Goal: Task Accomplishment & Management: Manage account settings

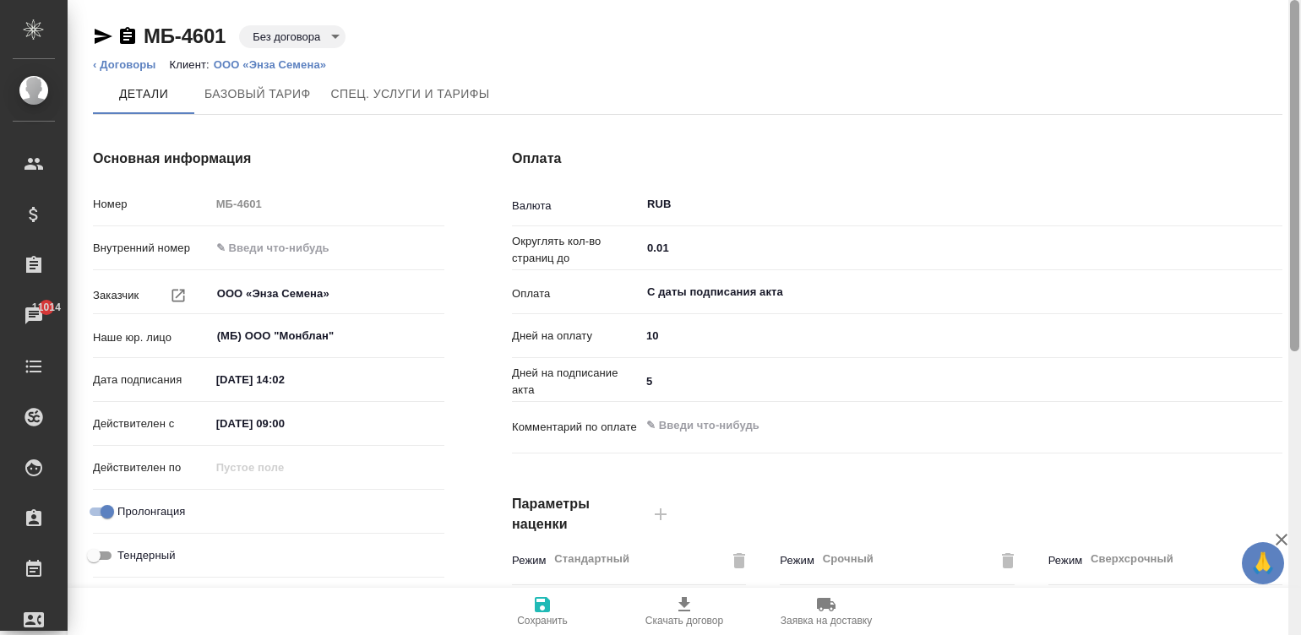
click at [1295, 57] on div at bounding box center [1294, 318] width 13 height 636
click at [293, 63] on p "ООО «Энза Семена»" at bounding box center [276, 64] width 125 height 13
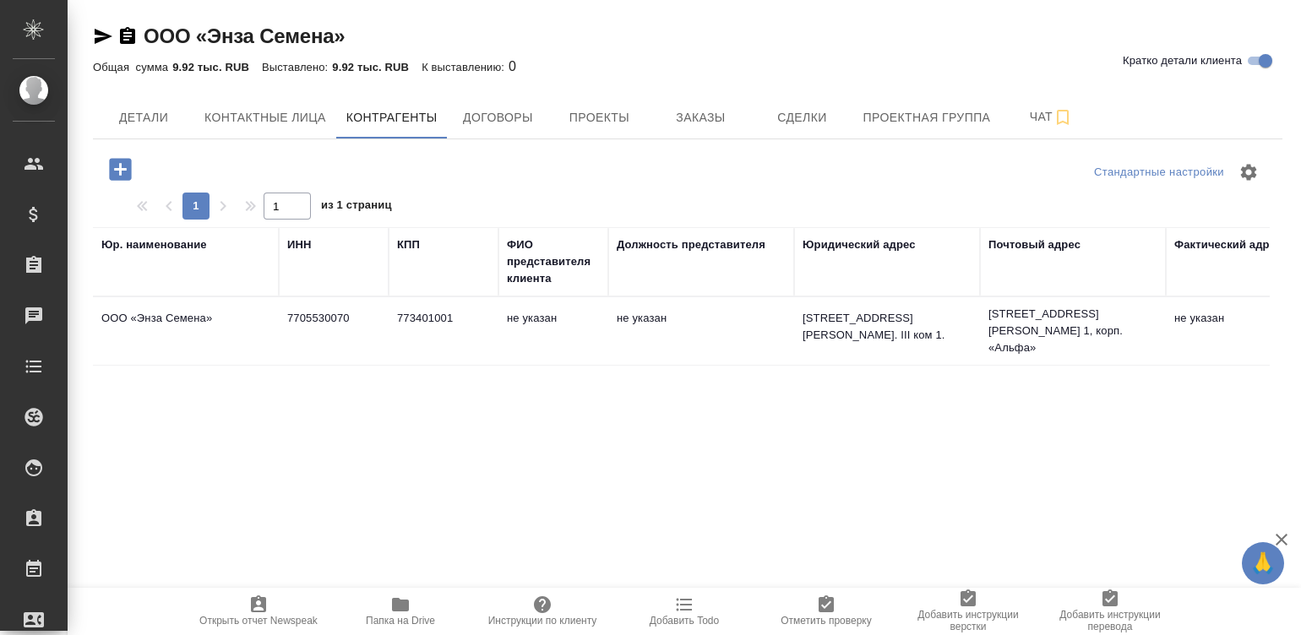
click at [502, 317] on td "не указан" at bounding box center [553, 330] width 110 height 59
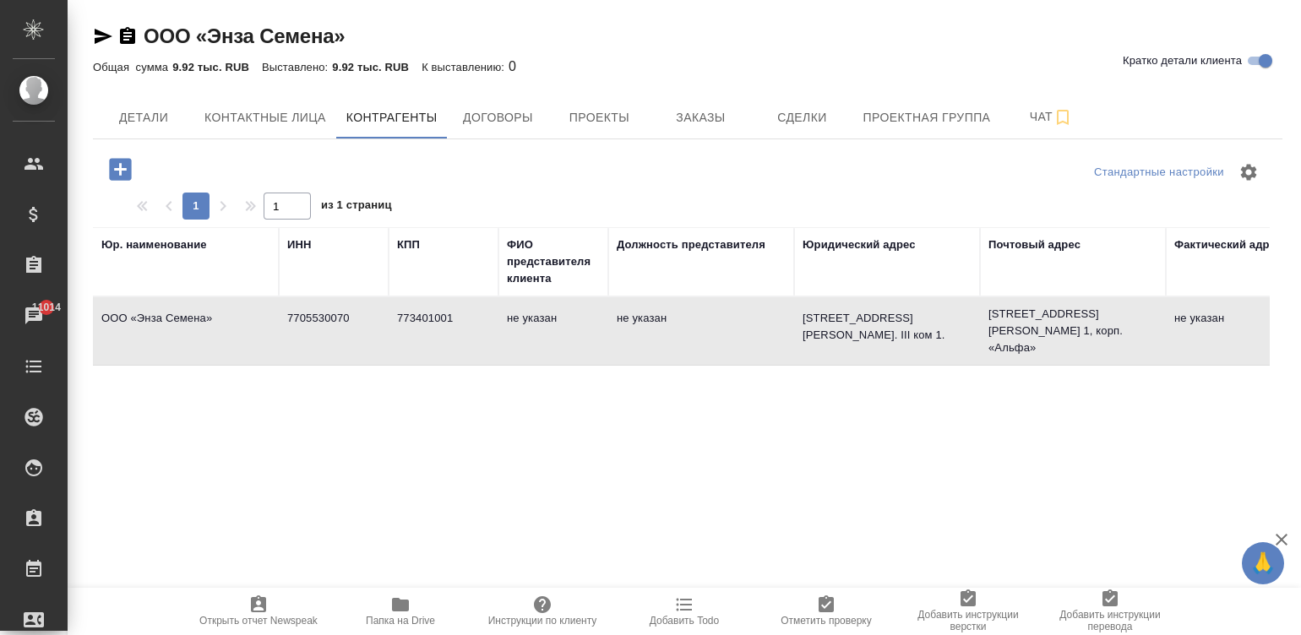
click at [502, 317] on td "не указан" at bounding box center [553, 330] width 110 height 59
type textarea "ООО «Энза Семена»"
type input "7705530070"
type input "773401001"
type textarea "[STREET_ADDRESS][PERSON_NAME]. III ком 1."
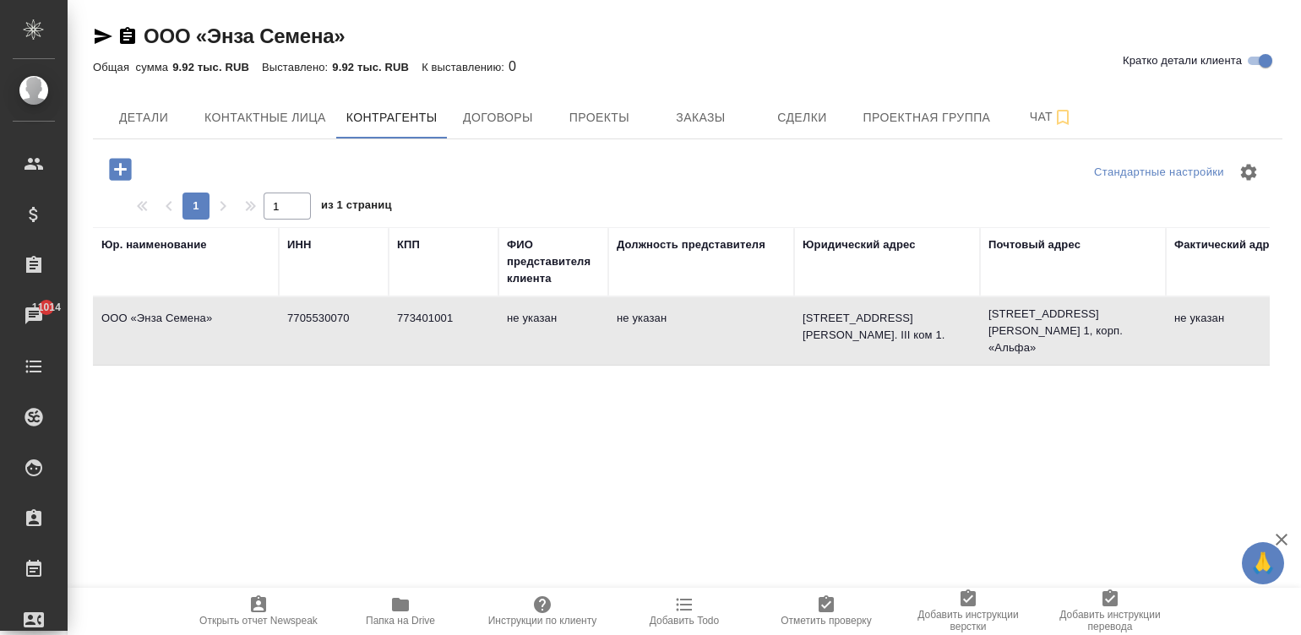
type textarea "[STREET_ADDRESS][PERSON_NAME] 1, корп. «Альфа»"
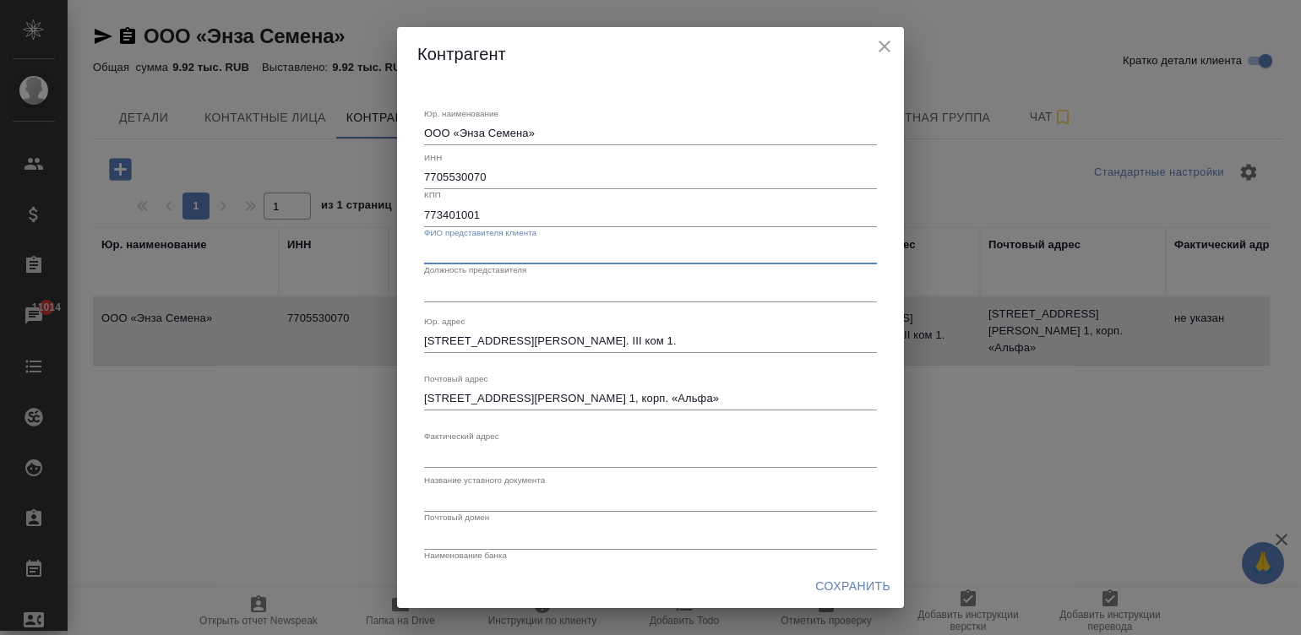
click at [519, 243] on input "text" at bounding box center [650, 253] width 453 height 24
paste input "[PERSON_NAME]"
type input "[PERSON_NAME]"
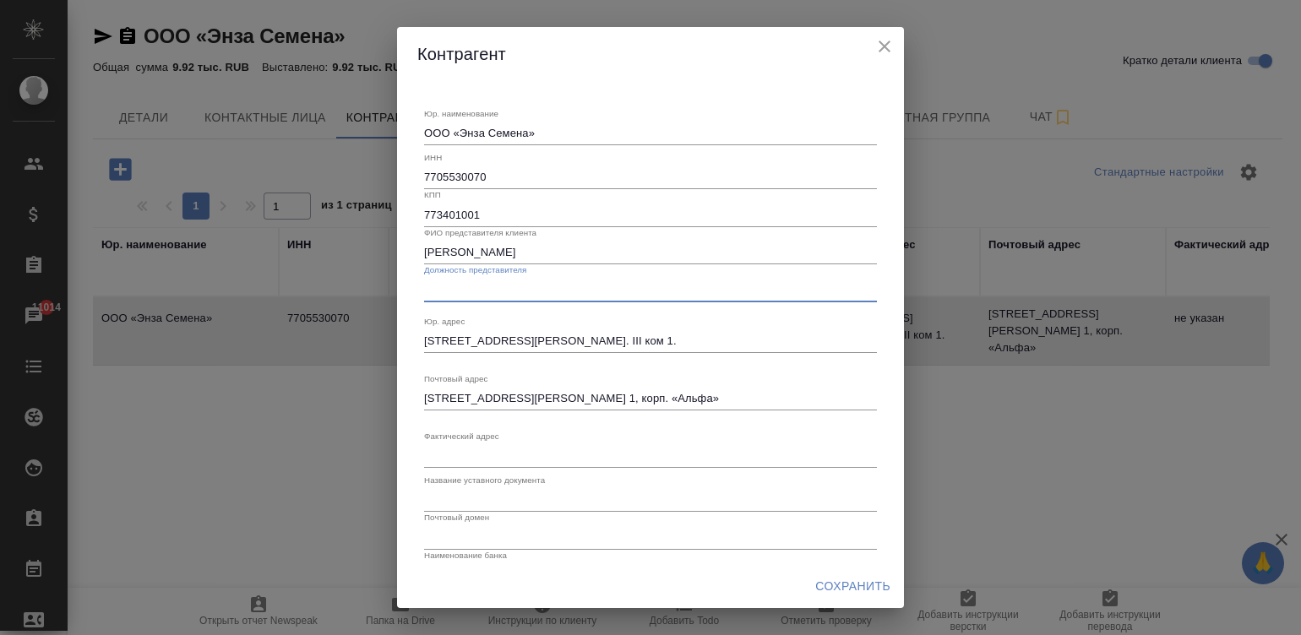
click at [523, 296] on input "text" at bounding box center [650, 290] width 453 height 24
type input "Генеральный директор"
click at [504, 493] on input "text" at bounding box center [650, 500] width 453 height 24
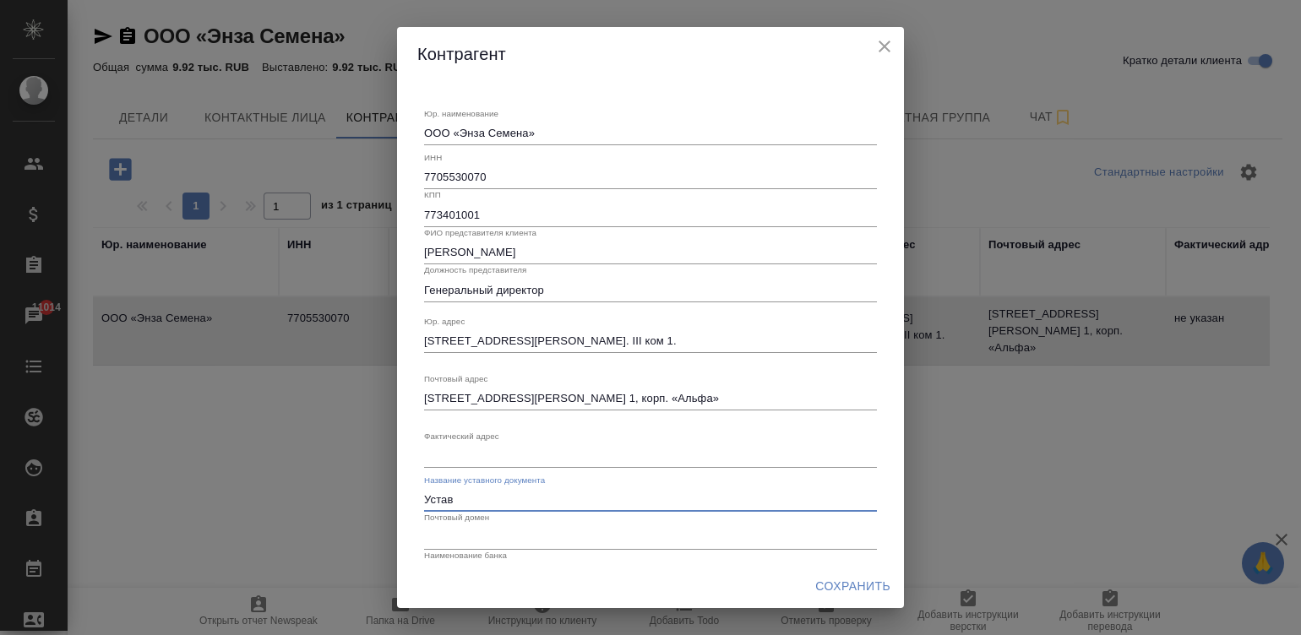
type input "Устав"
click at [546, 452] on textarea "Юр. наименование" at bounding box center [650, 455] width 453 height 13
paste textarea "[STREET_ADDRESS][PERSON_NAME]. III ком 1."
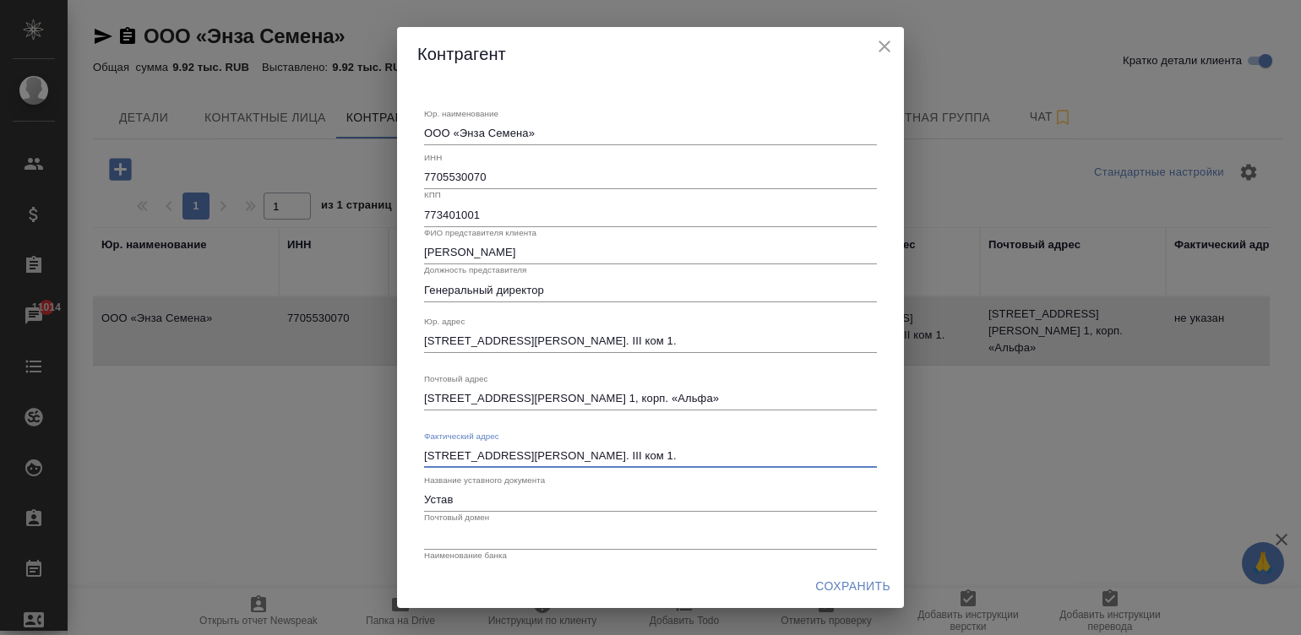
type textarea "[STREET_ADDRESS][PERSON_NAME]. III ком 1."
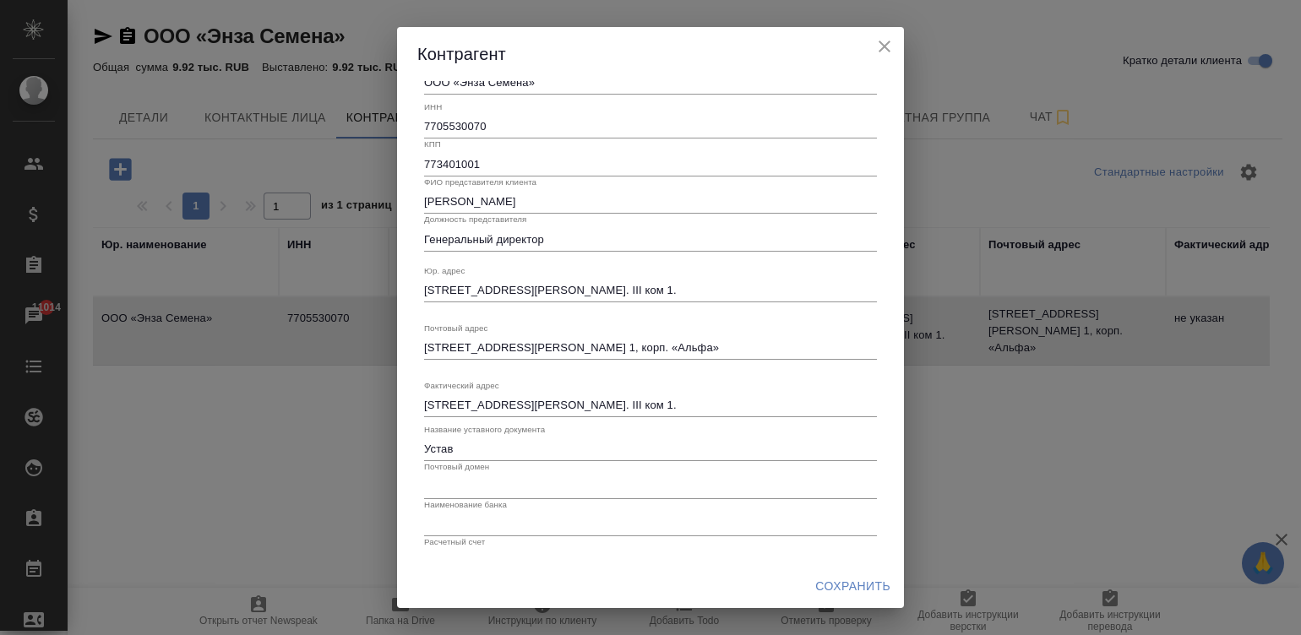
scroll to position [64, 0]
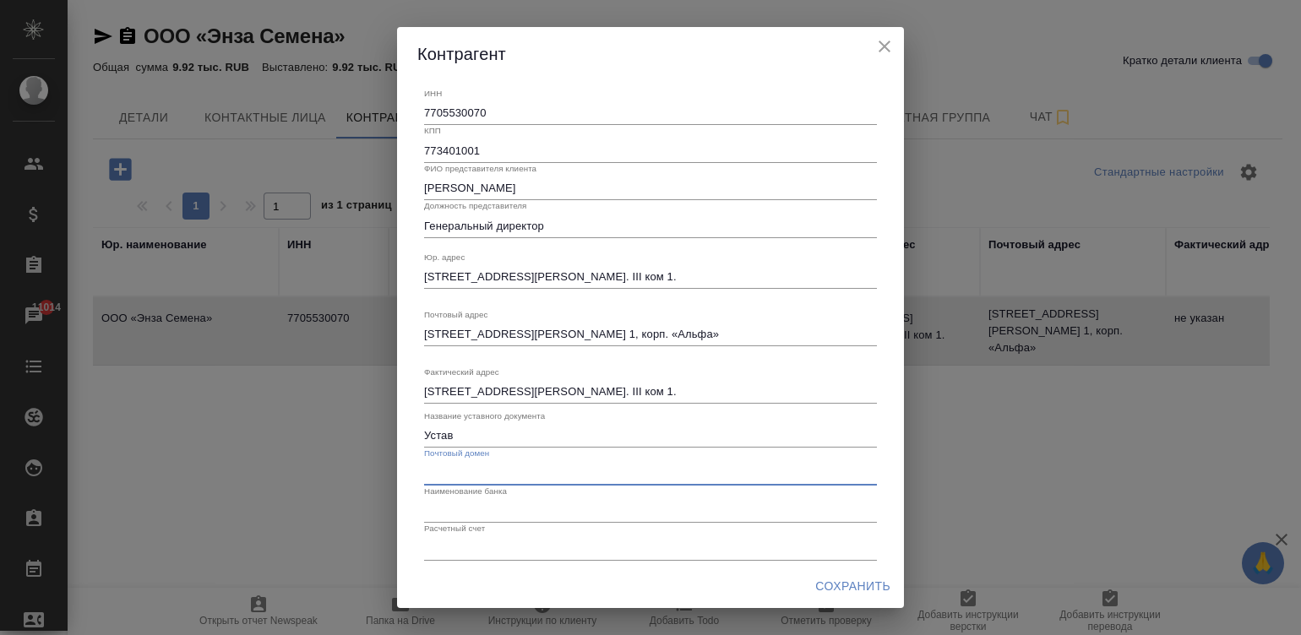
click at [497, 462] on input "text" at bounding box center [650, 473] width 453 height 24
paste input "[DOMAIN_NAME][URL]"
type input "[DOMAIN_NAME]"
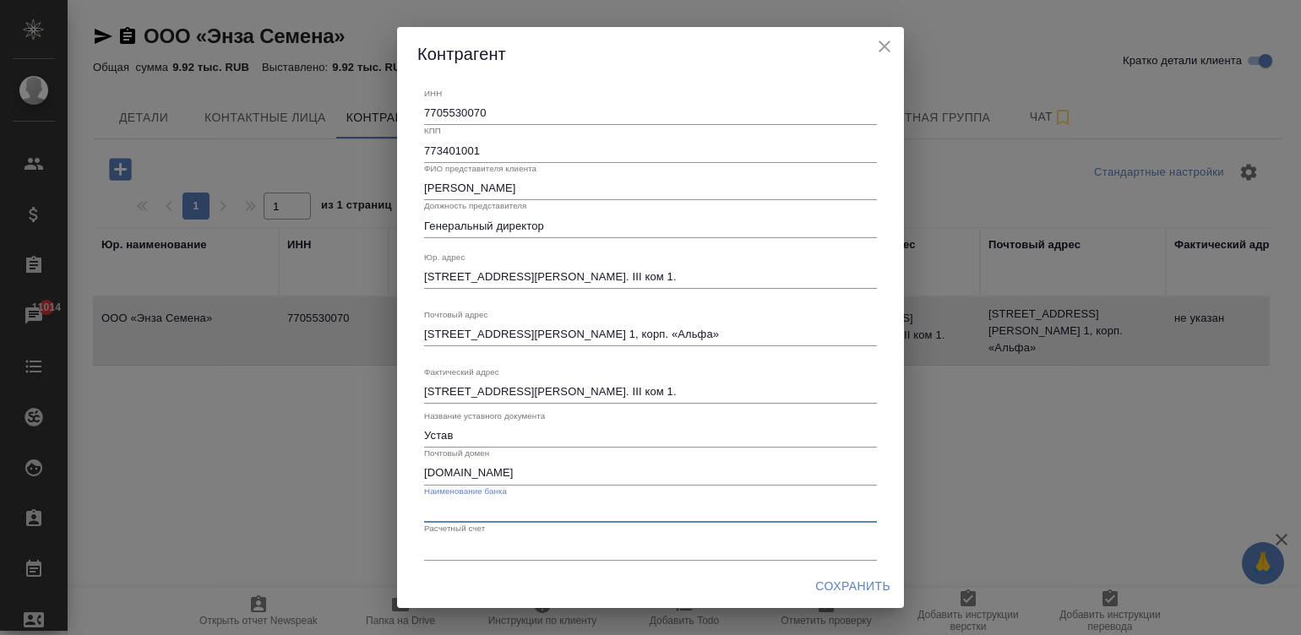
click at [566, 505] on input "text" at bounding box center [650, 511] width 453 height 24
paste input "Deutsche Bank AG, [GEOGRAPHIC_DATA]"
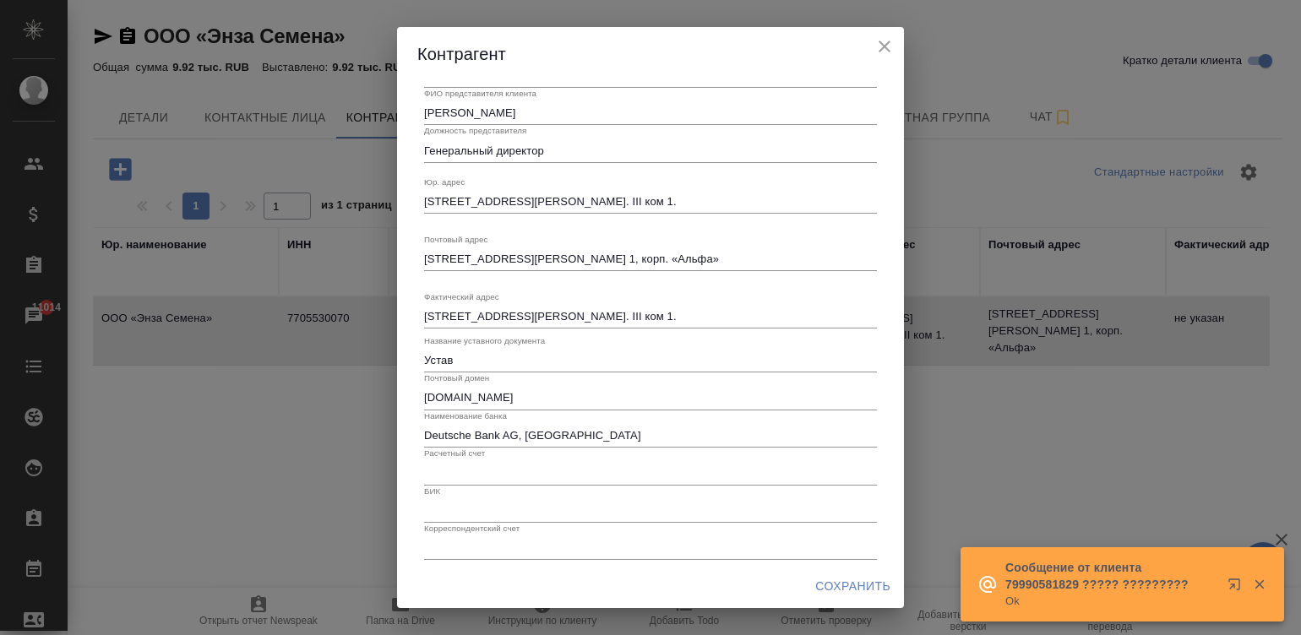
scroll to position [145, 0]
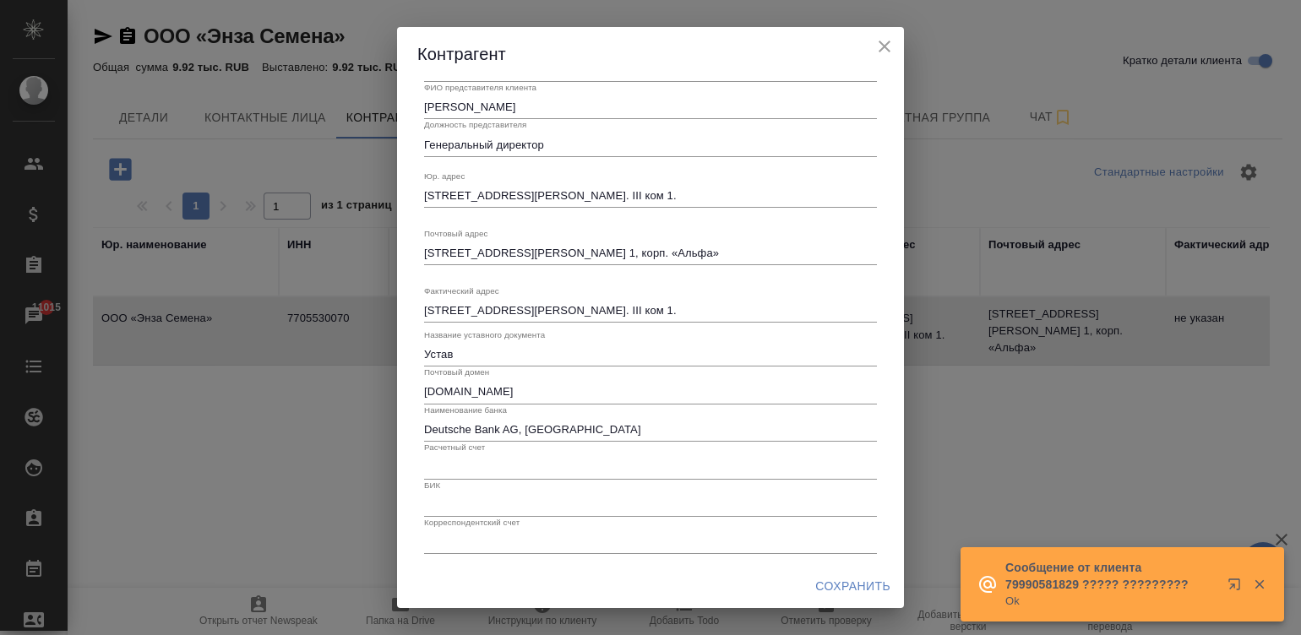
click at [577, 431] on input "Deutsche Bank AG, [GEOGRAPHIC_DATA]" at bounding box center [650, 430] width 453 height 24
paste input "ООО «Дойче Банк» г. [GEOGRAPHIC_DATA]"
click at [577, 431] on input "ООО «Дойче Банк» г. [GEOGRAPHIC_DATA]" at bounding box center [650, 430] width 453 height 24
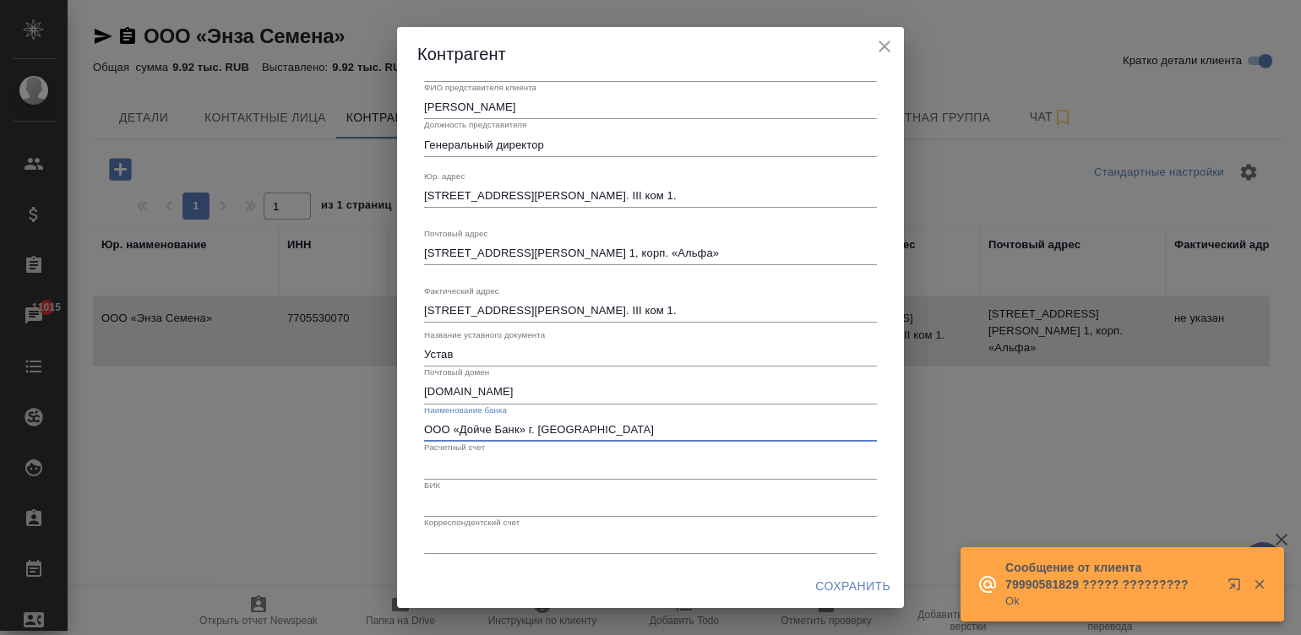
type input "ООО «Дойче Банк» г. [GEOGRAPHIC_DATA]"
click at [545, 459] on input "text" at bounding box center [650, 467] width 453 height 24
paste input "40702810300000001066"
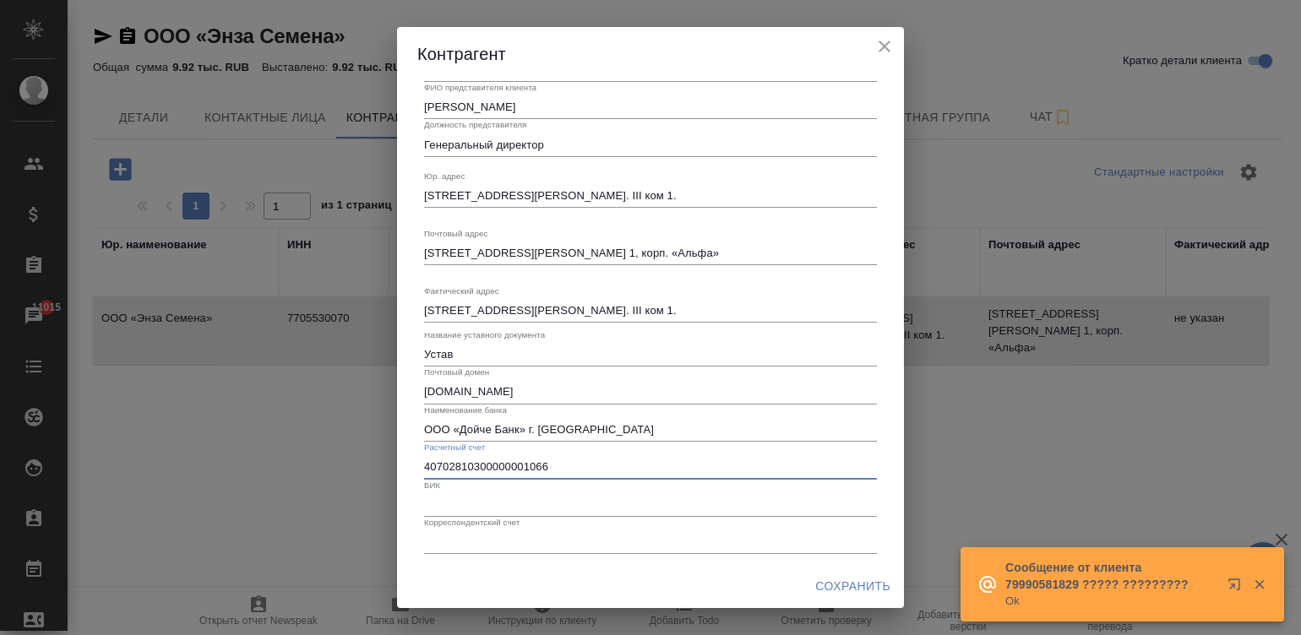
type input "40702810300000001066"
click at [550, 504] on input "text" at bounding box center [650, 505] width 453 height 24
paste input "044525101"
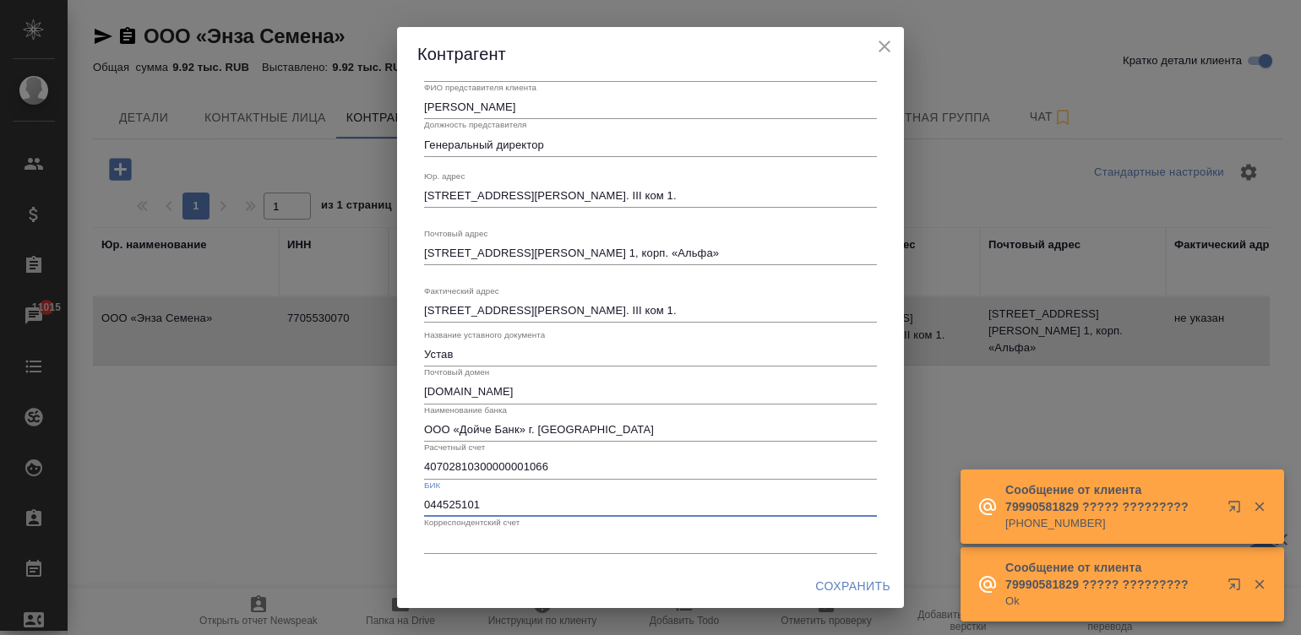
type input "044525101"
click at [673, 536] on input "text" at bounding box center [650, 542] width 453 height 24
paste input "30101810100000000101"
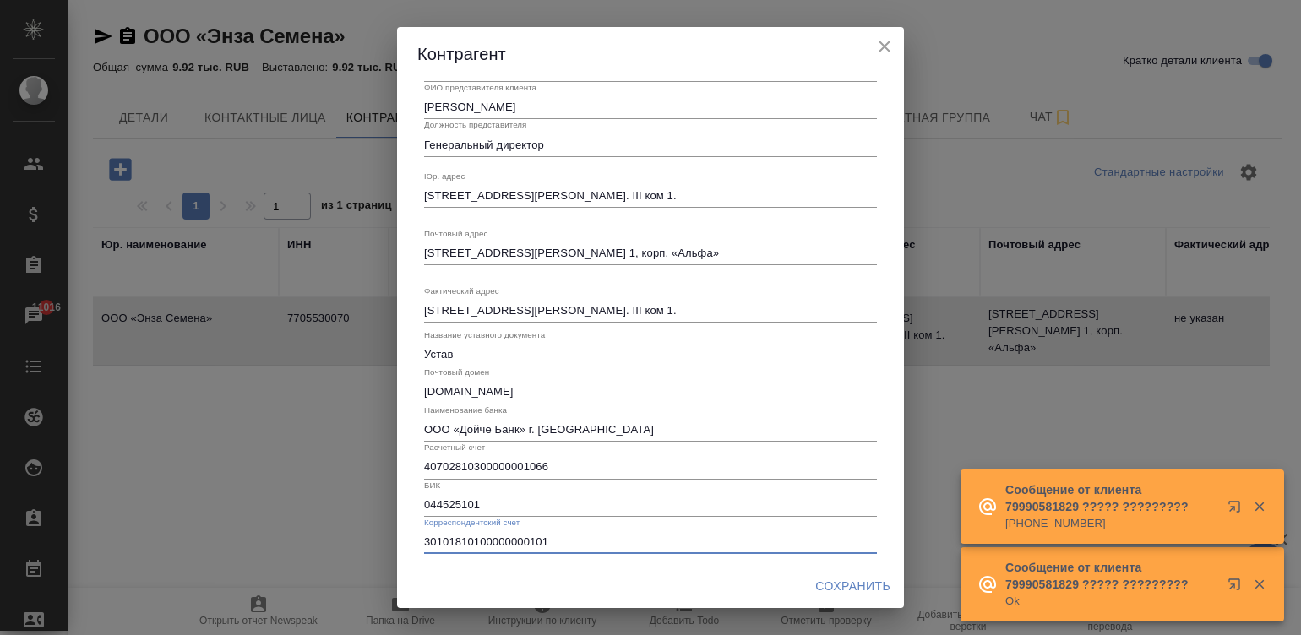
type input "30101810100000000101"
click at [849, 584] on span "Сохранить" at bounding box center [852, 586] width 75 height 21
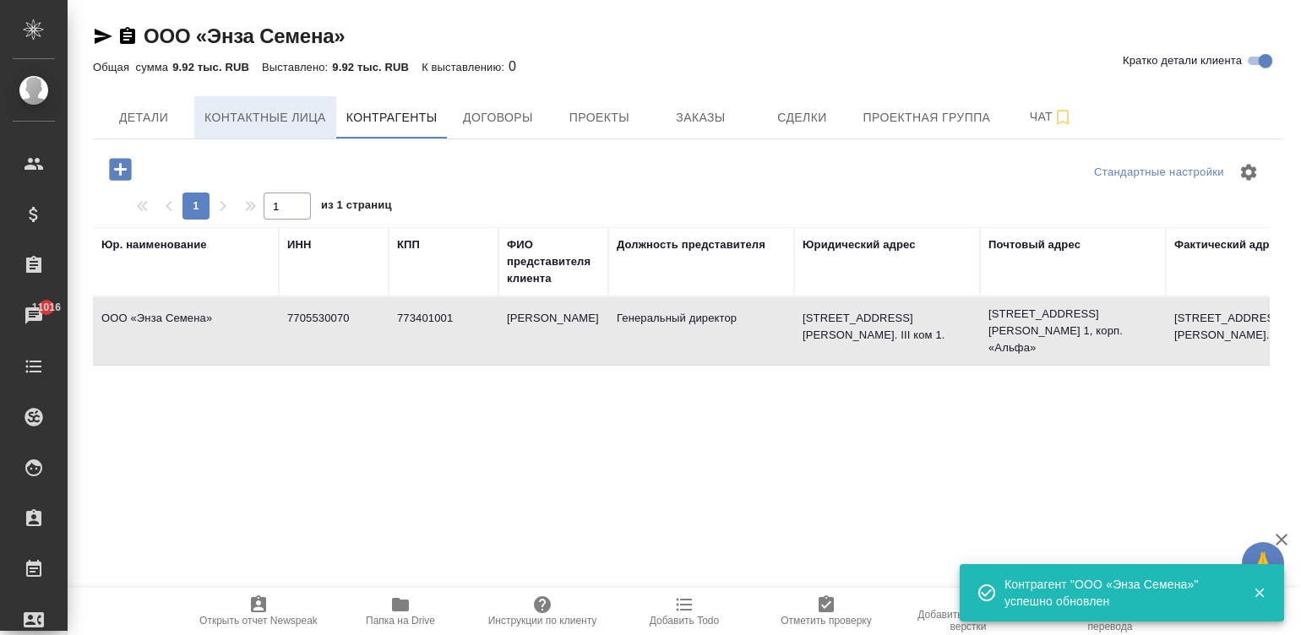
click at [276, 119] on span "Контактные лица" at bounding box center [265, 117] width 122 height 21
select select "RU"
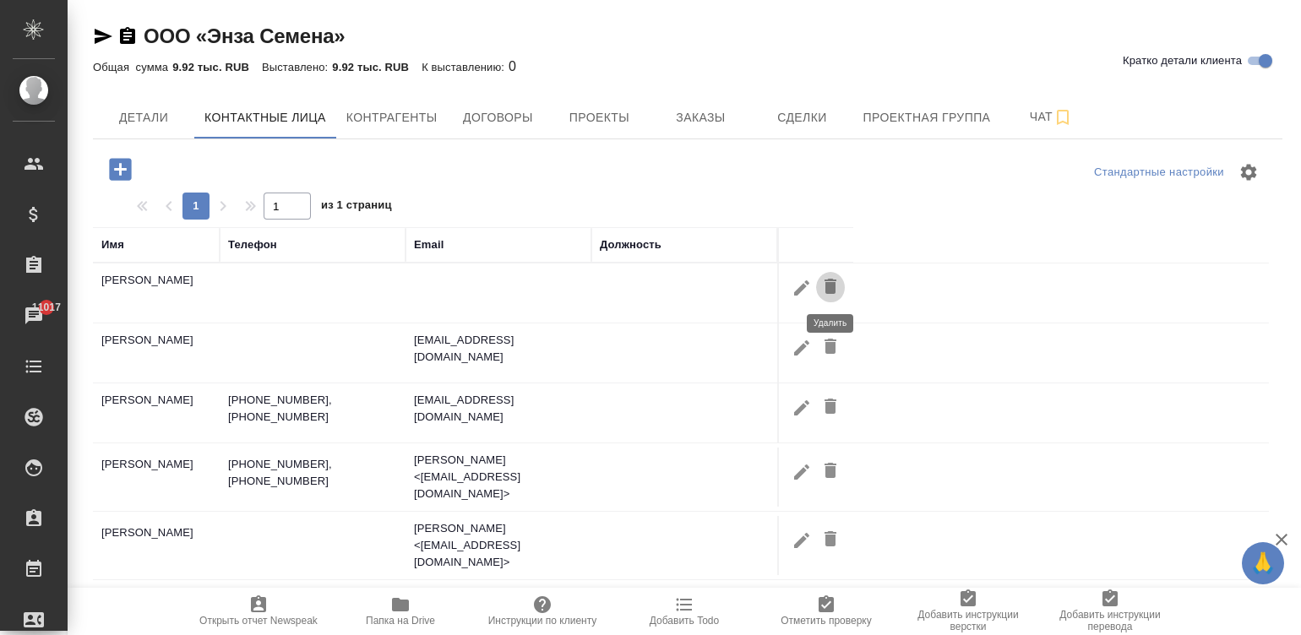
click at [827, 279] on icon "button" at bounding box center [830, 286] width 12 height 15
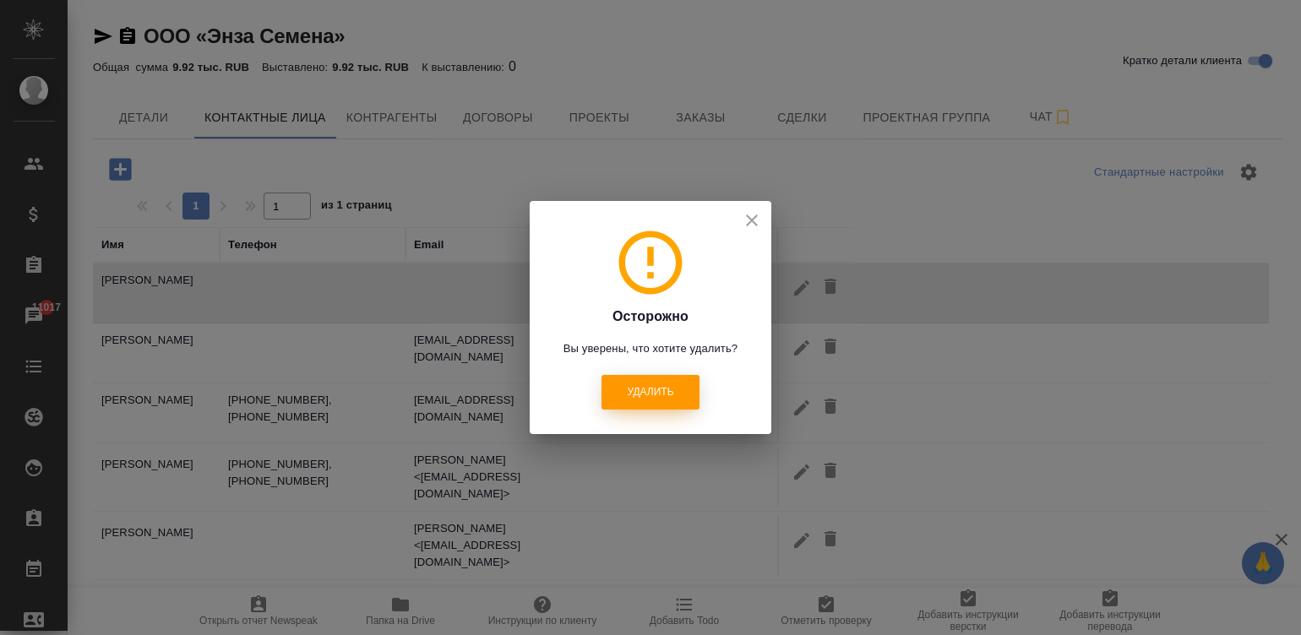
click at [647, 386] on span "Удалить" at bounding box center [650, 392] width 46 height 14
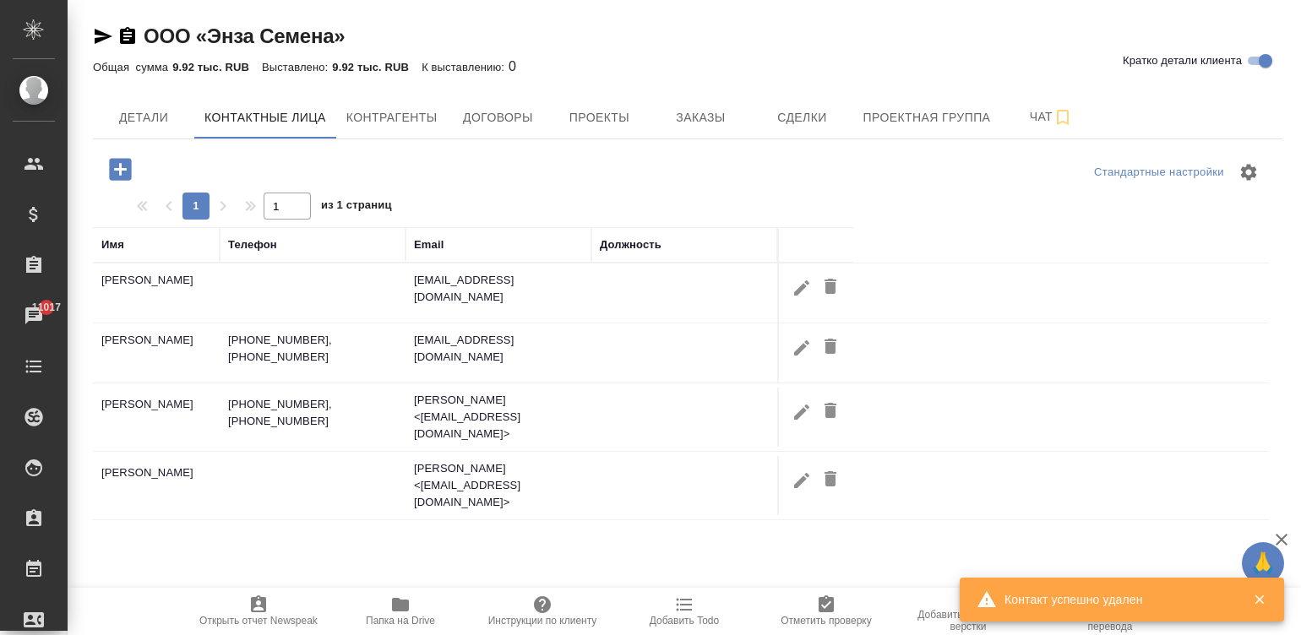
click at [330, 339] on td "[PHONE_NUMBER], [PHONE_NUMBER]" at bounding box center [313, 352] width 186 height 59
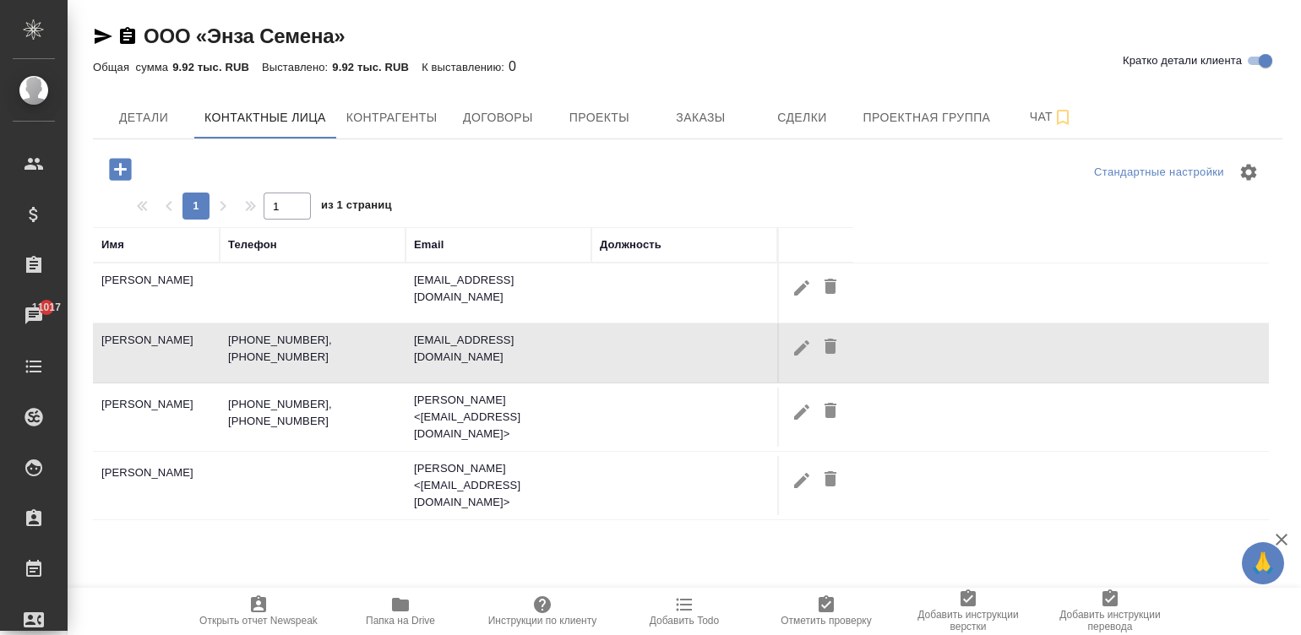
click at [330, 339] on td "[PHONE_NUMBER], [PHONE_NUMBER]" at bounding box center [313, 352] width 186 height 59
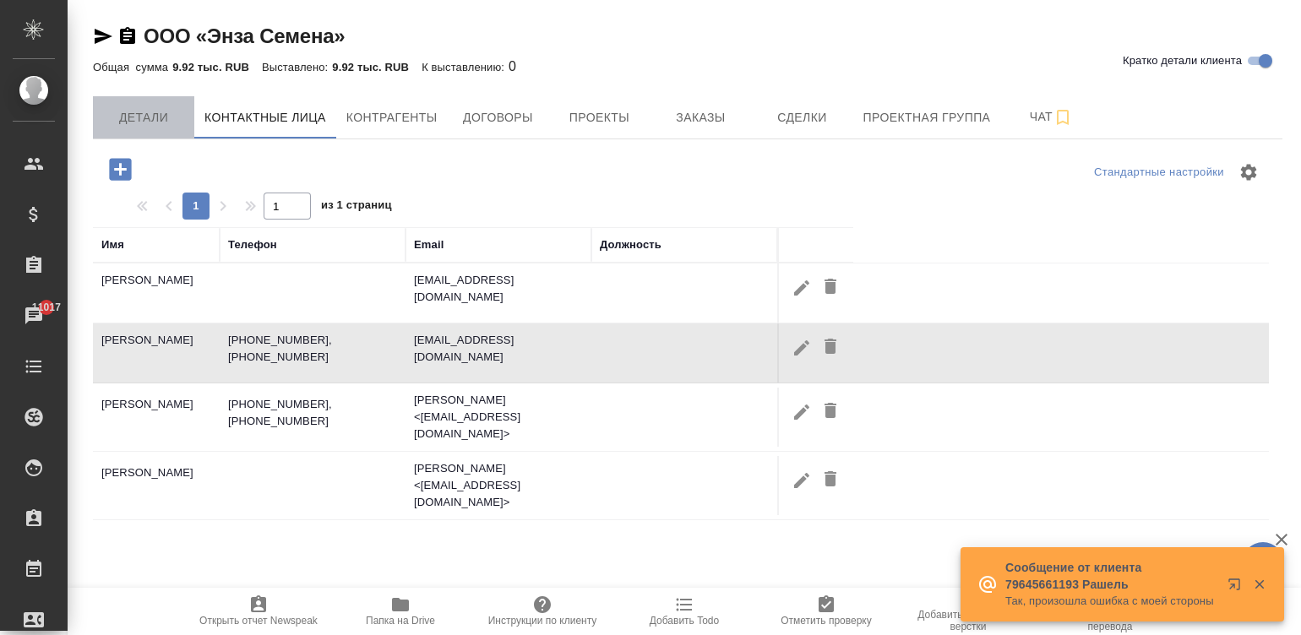
click at [143, 115] on span "Детали" at bounding box center [143, 117] width 81 height 21
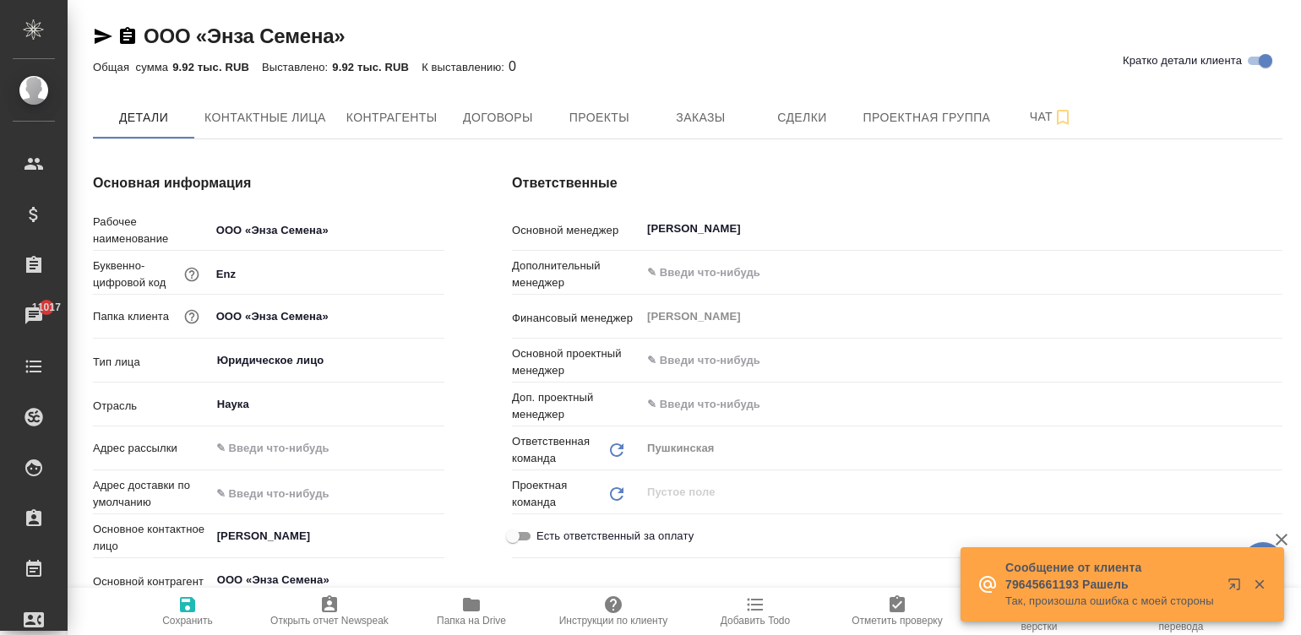
type textarea "x"
click at [303, 443] on input "text" at bounding box center [327, 448] width 232 height 24
type textarea "x"
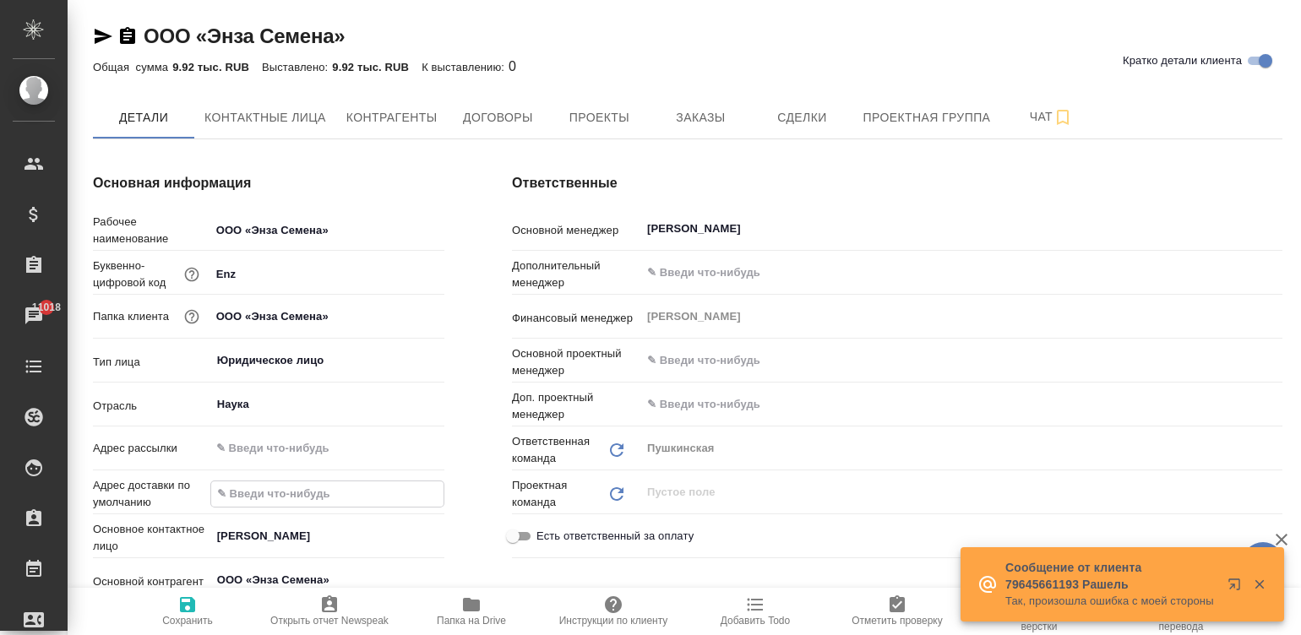
click at [234, 492] on input "text" at bounding box center [327, 493] width 232 height 24
paste input "[STREET_ADDRESS][PERSON_NAME] 1, корп. «Альфа»"
type input "[STREET_ADDRESS][PERSON_NAME] 1, корп. «Альфа»"
type textarea "x"
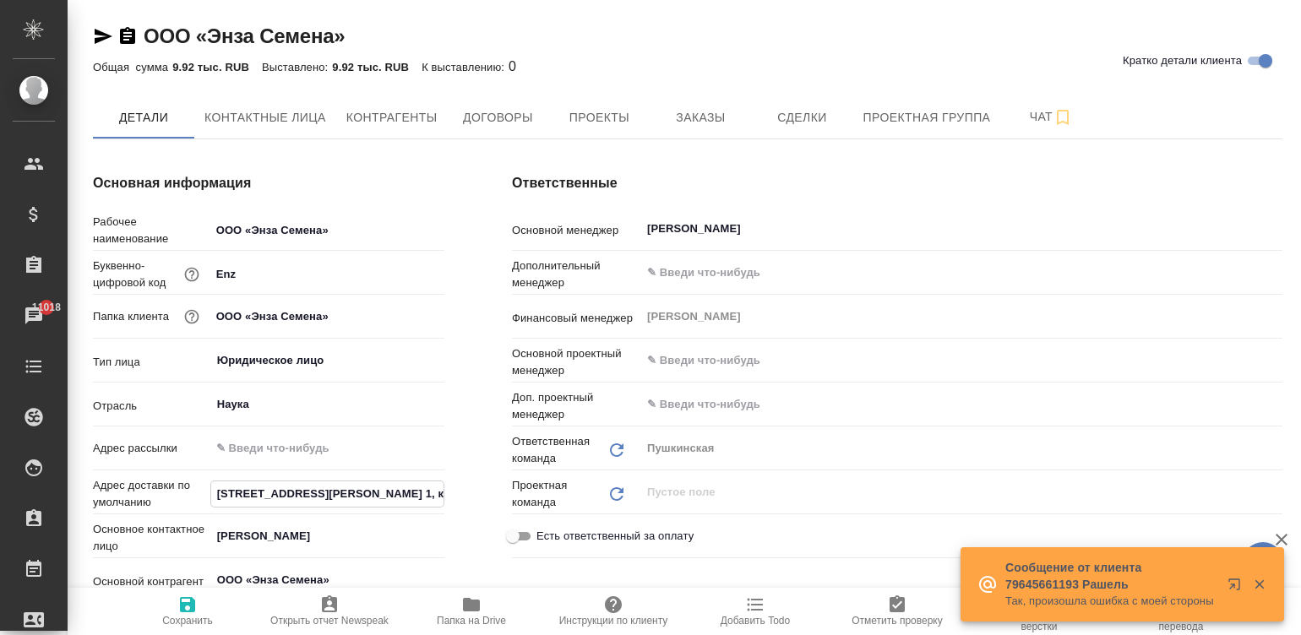
scroll to position [0, 119]
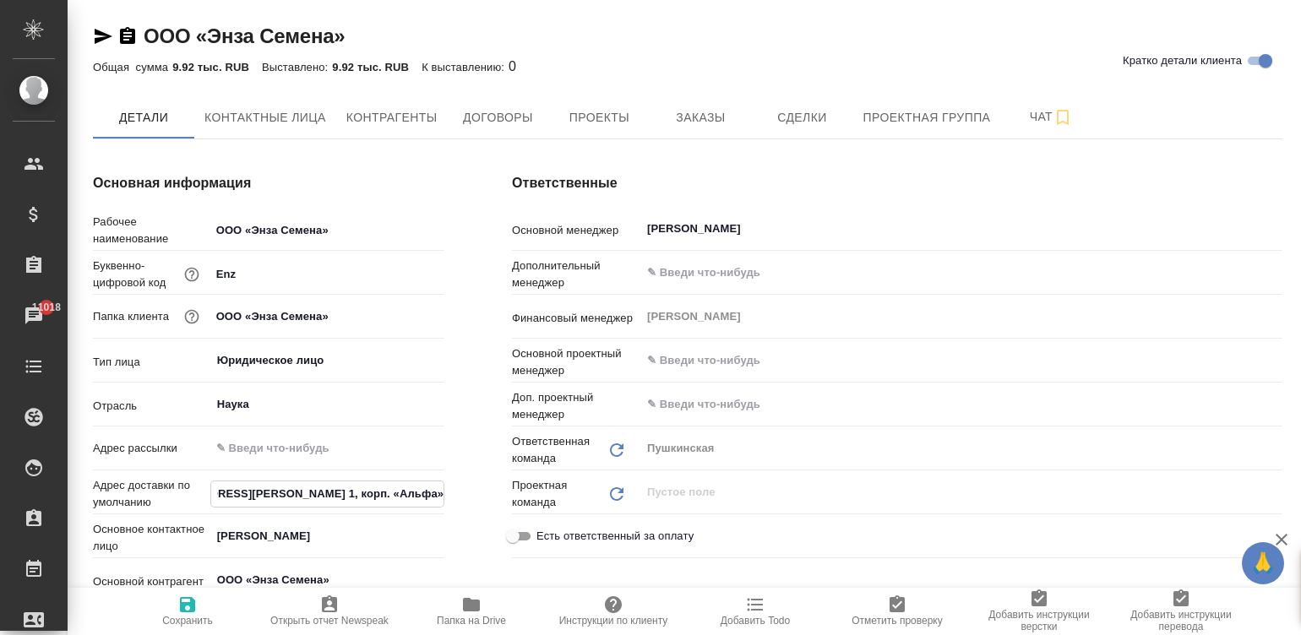
type input "[STREET_ADDRESS][PERSON_NAME] 1, корп. «Альфа»"
click at [321, 441] on input "text" at bounding box center [327, 448] width 234 height 24
type input "p"
type textarea "x"
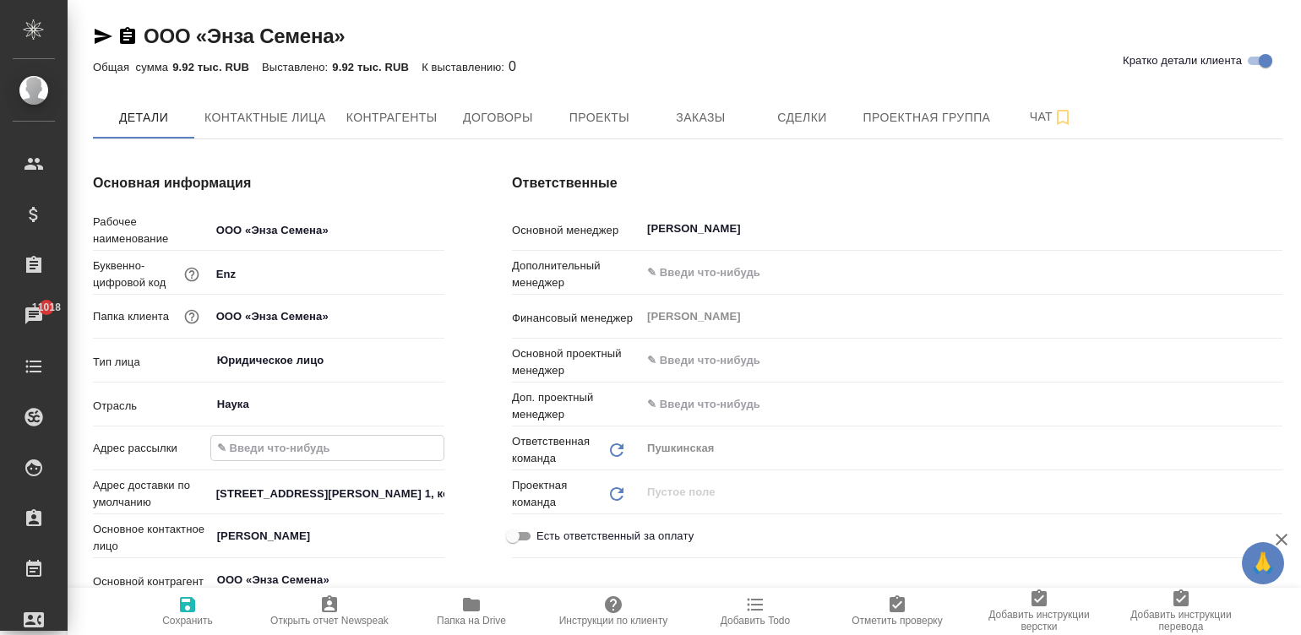
type textarea "x"
type input "pe"
type textarea "x"
type input "per"
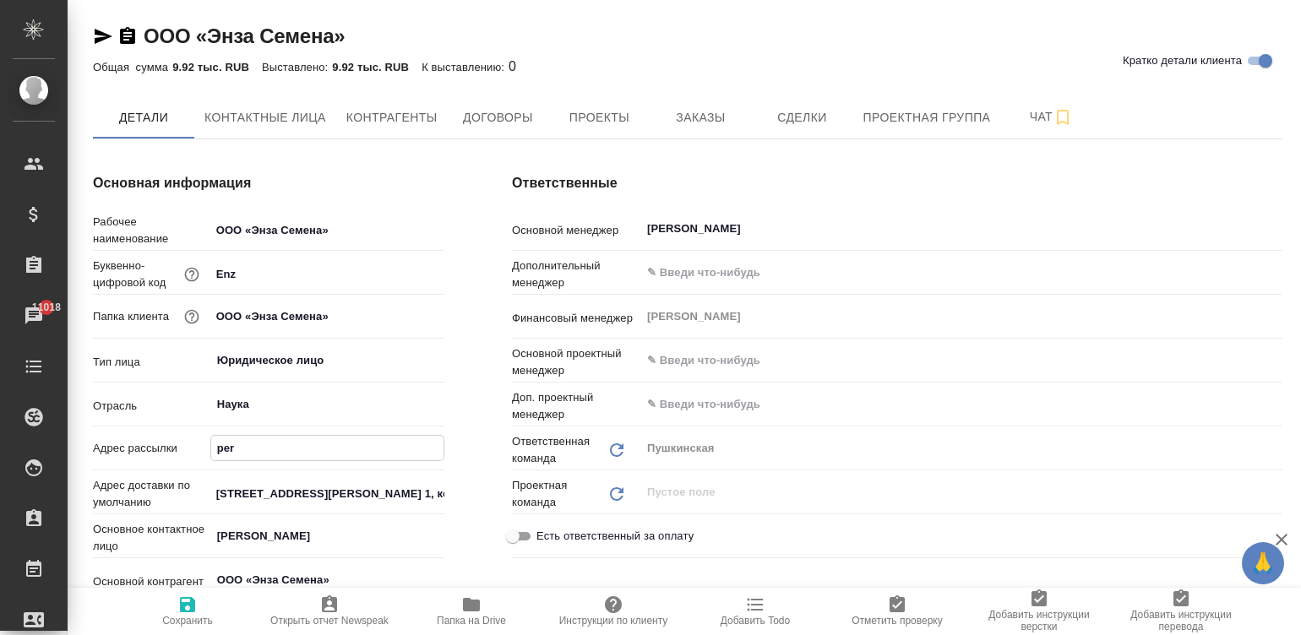
type textarea "x"
type input "pere"
type textarea "x"
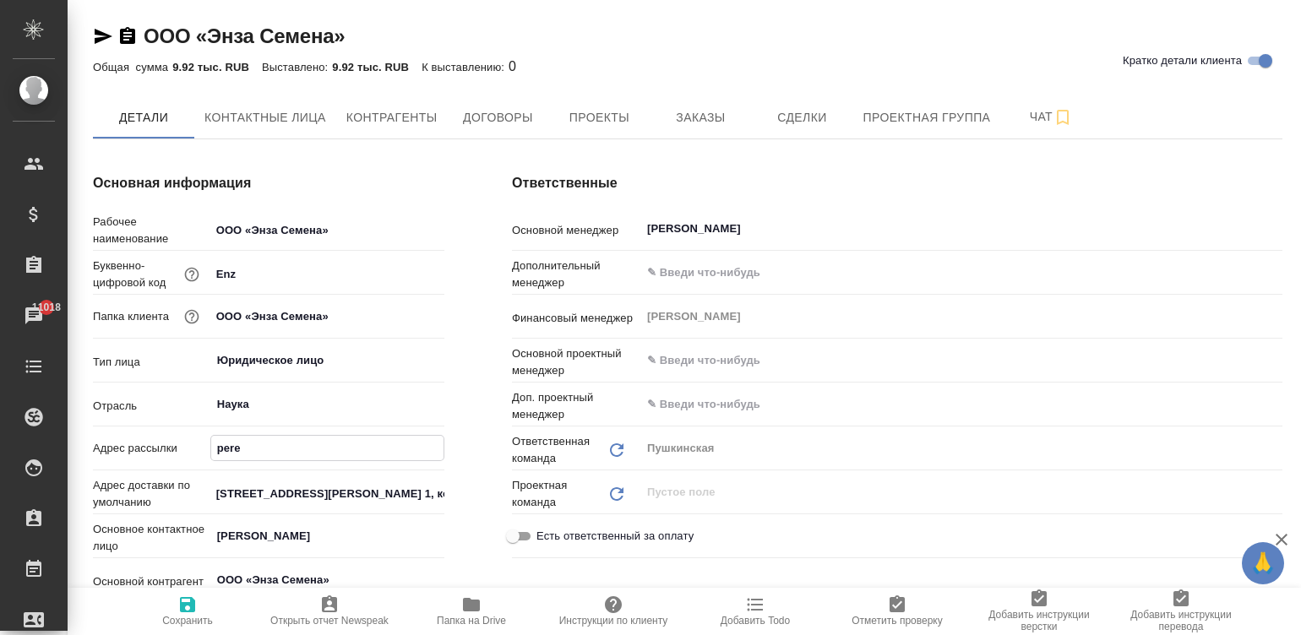
type input "perev"
type textarea "x"
type input "perevo"
type textarea "x"
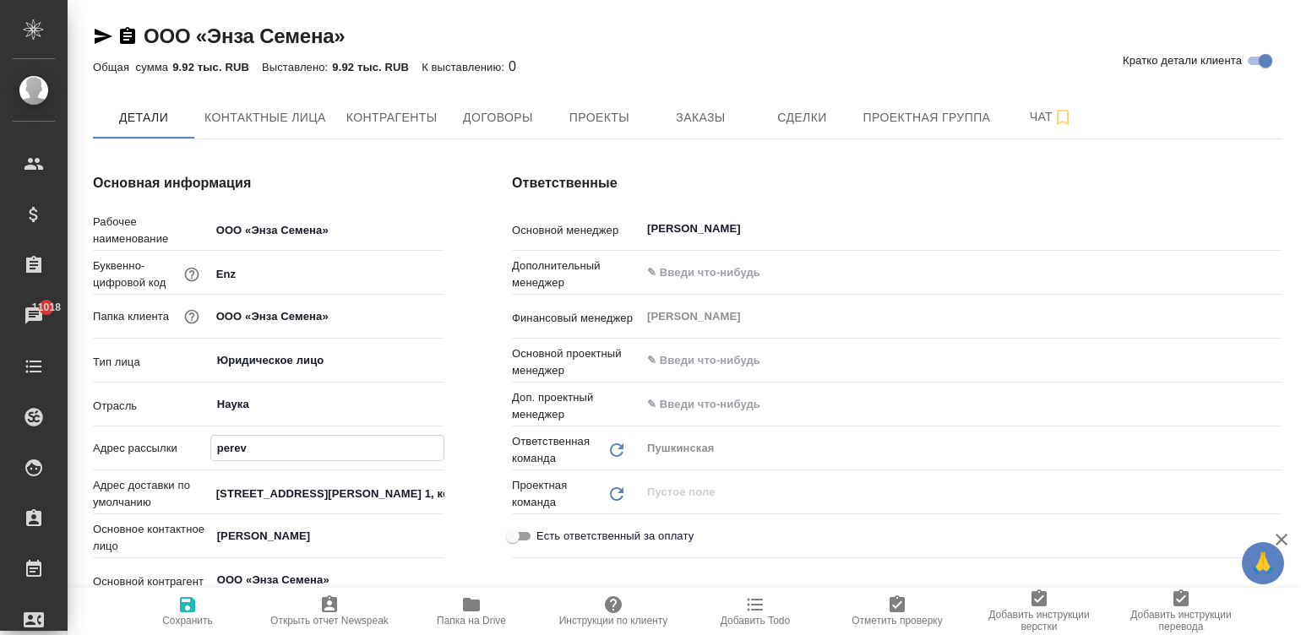
type textarea "x"
type input "perevod"
type textarea "x"
type input "perevod@"
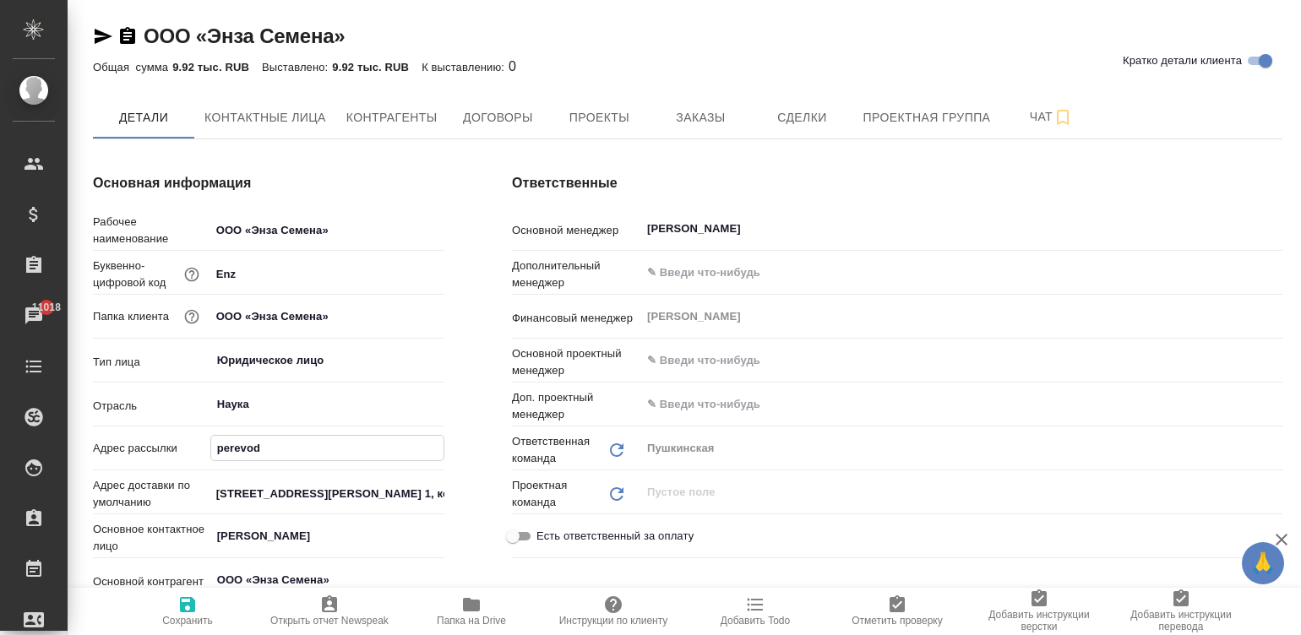
type textarea "x"
type input "perevod@a"
type textarea "x"
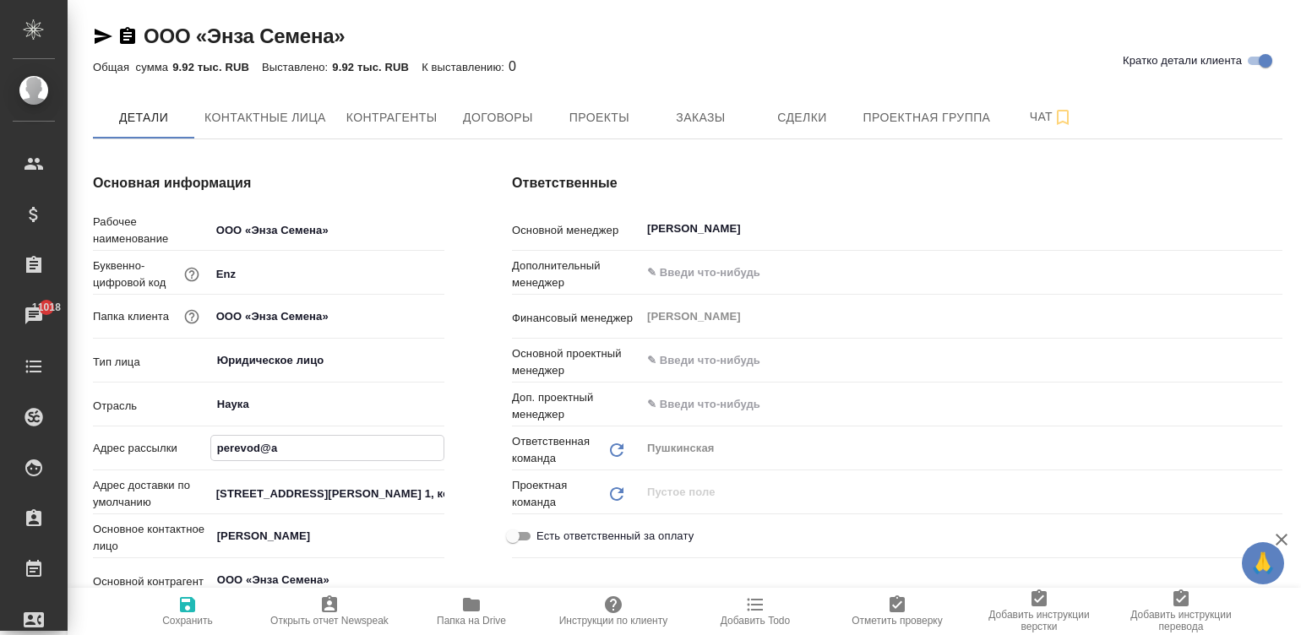
type input "perevod@aw"
type textarea "x"
type input "perevod@awa"
type textarea "x"
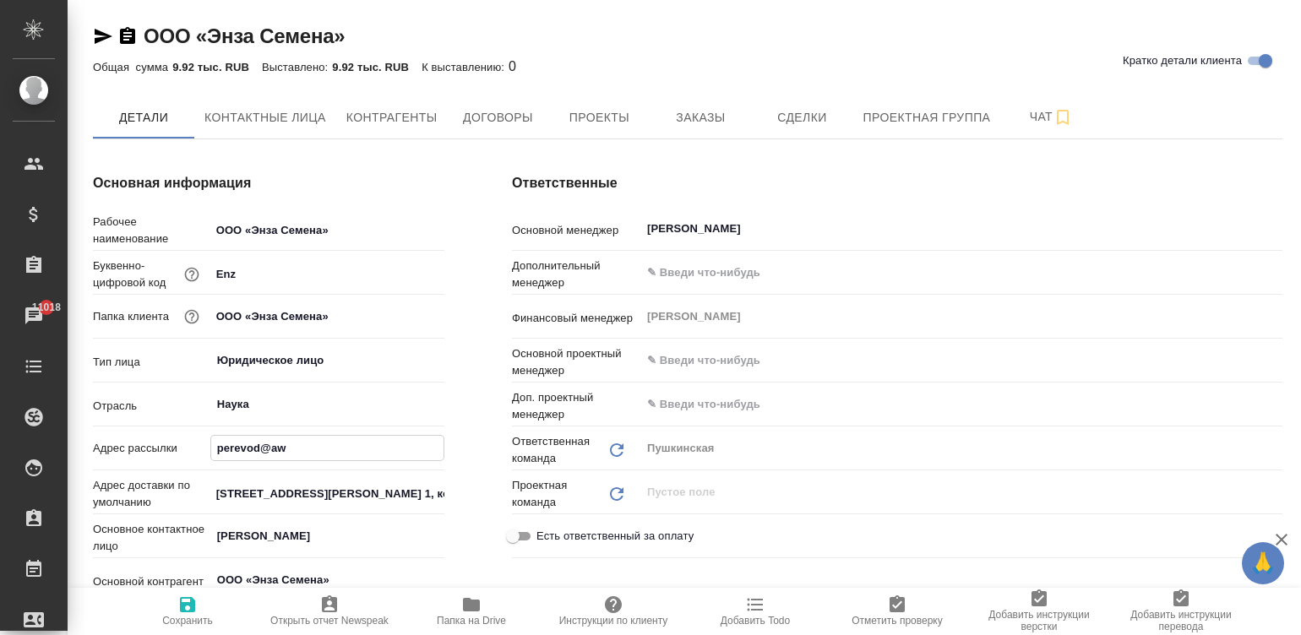
type textarea "x"
type input "perevod@awat"
type textarea "x"
type input "perevod@awate"
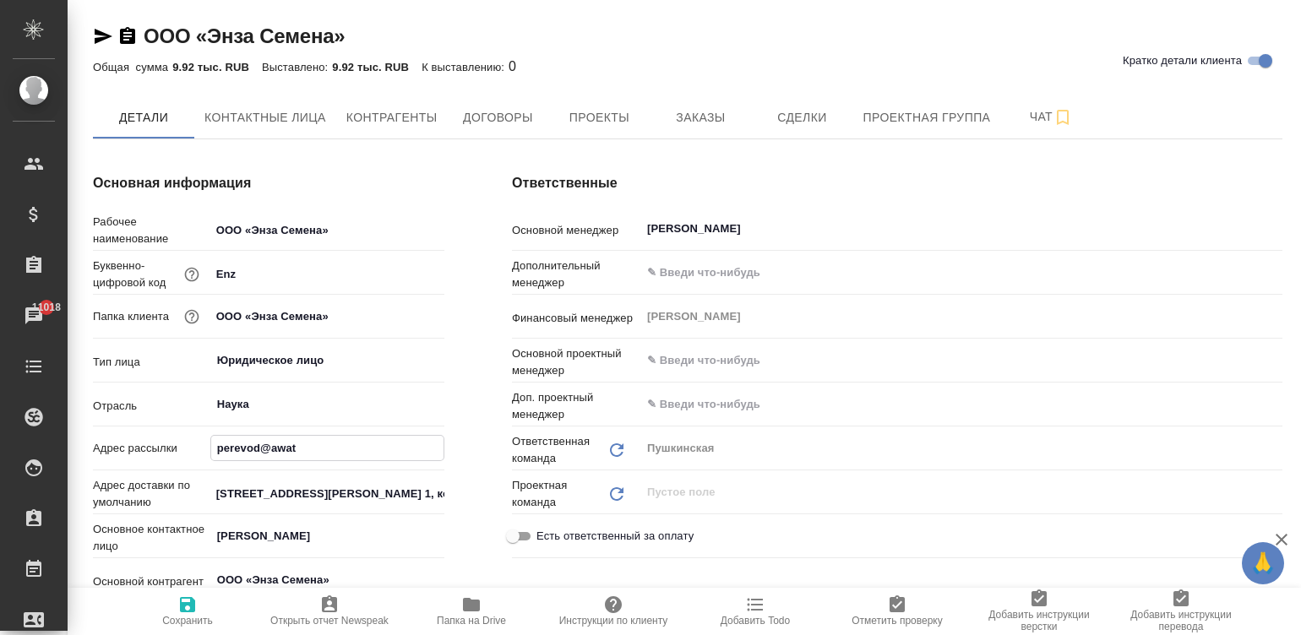
type textarea "x"
type input "perevod@awater"
type textarea "x"
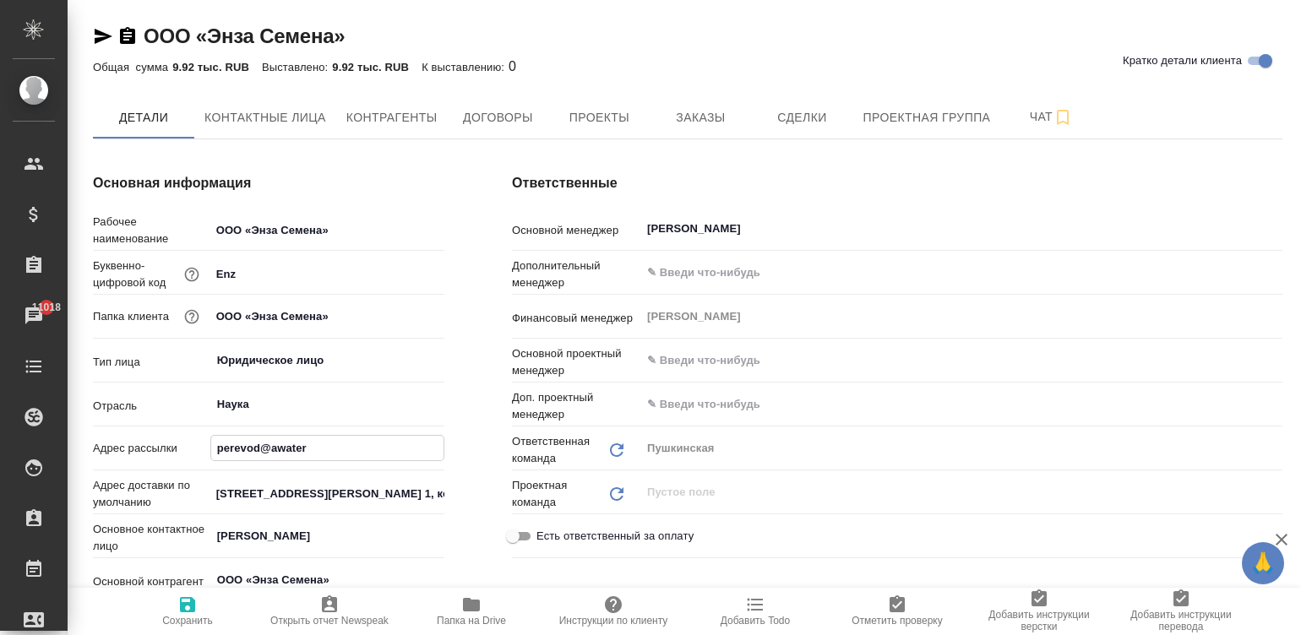
type input "perevod@awatera"
type textarea "x"
type input "perevod@awatera."
type textarea "x"
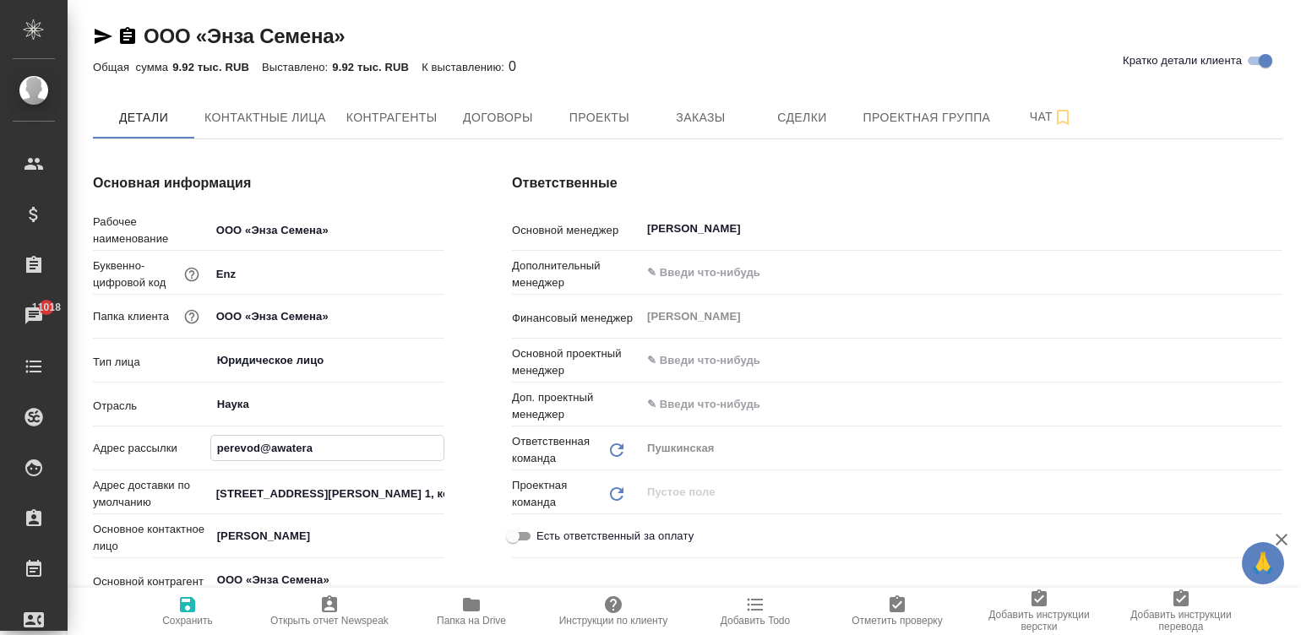
type textarea "x"
type input "perevod@awatera.c"
type textarea "x"
type input "[EMAIL_ADDRESS][DOMAIN_NAME]"
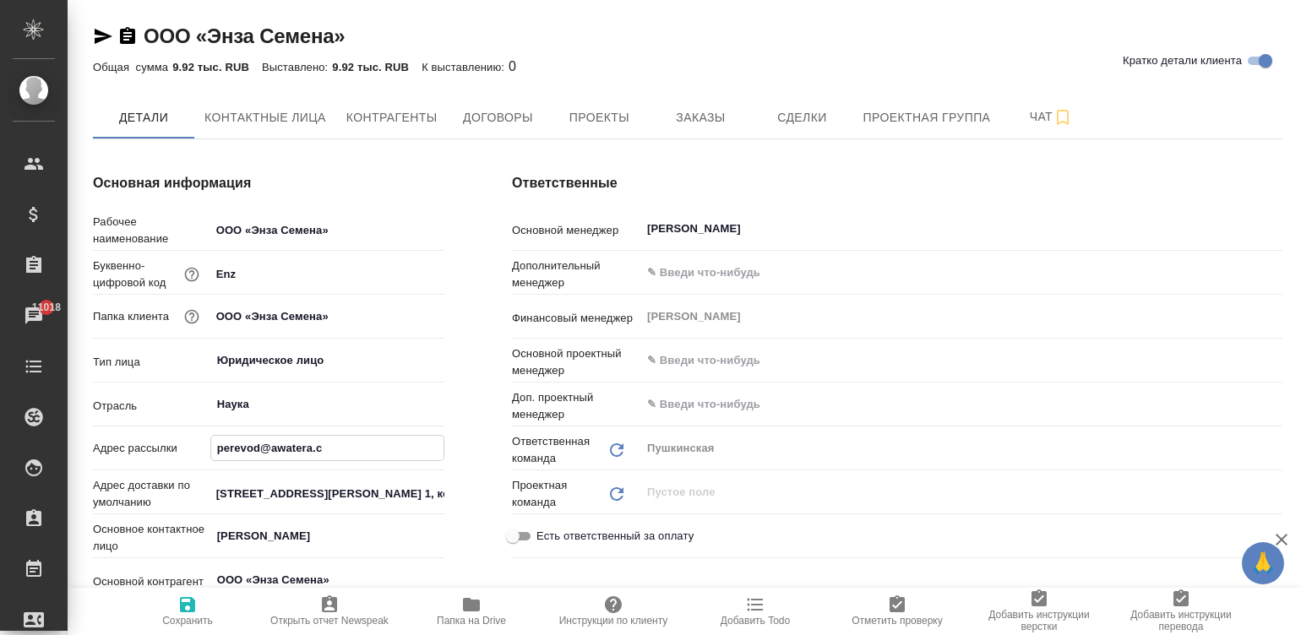
type textarea "x"
type input "[EMAIL_ADDRESS][DOMAIN_NAME]"
type textarea "x"
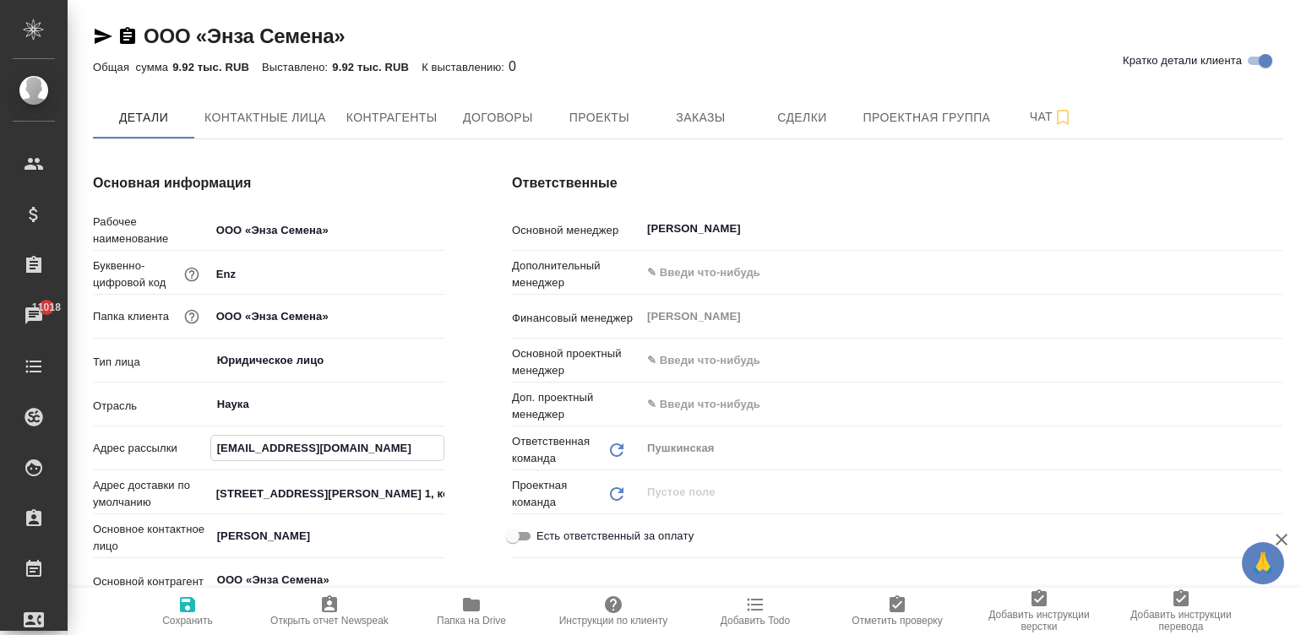
type input "[EMAIL_ADDRESS][DOMAIN_NAME]"
click at [180, 617] on span "Сохранить" at bounding box center [187, 621] width 51 height 12
type textarea "x"
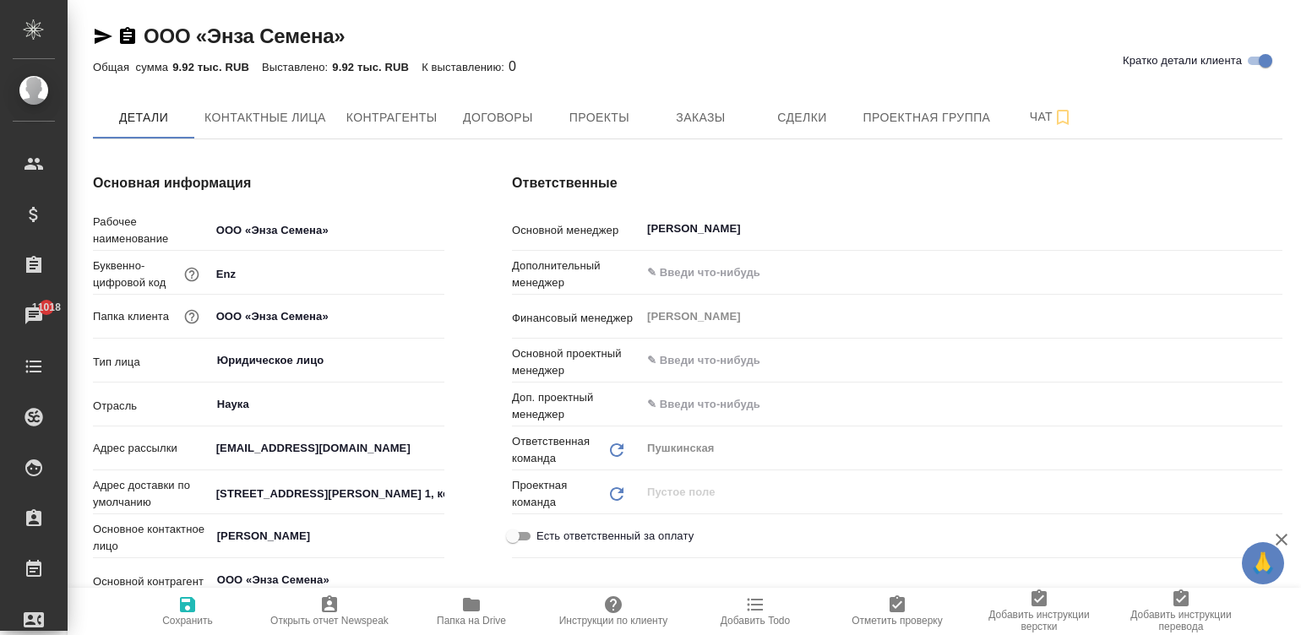
type textarea "x"
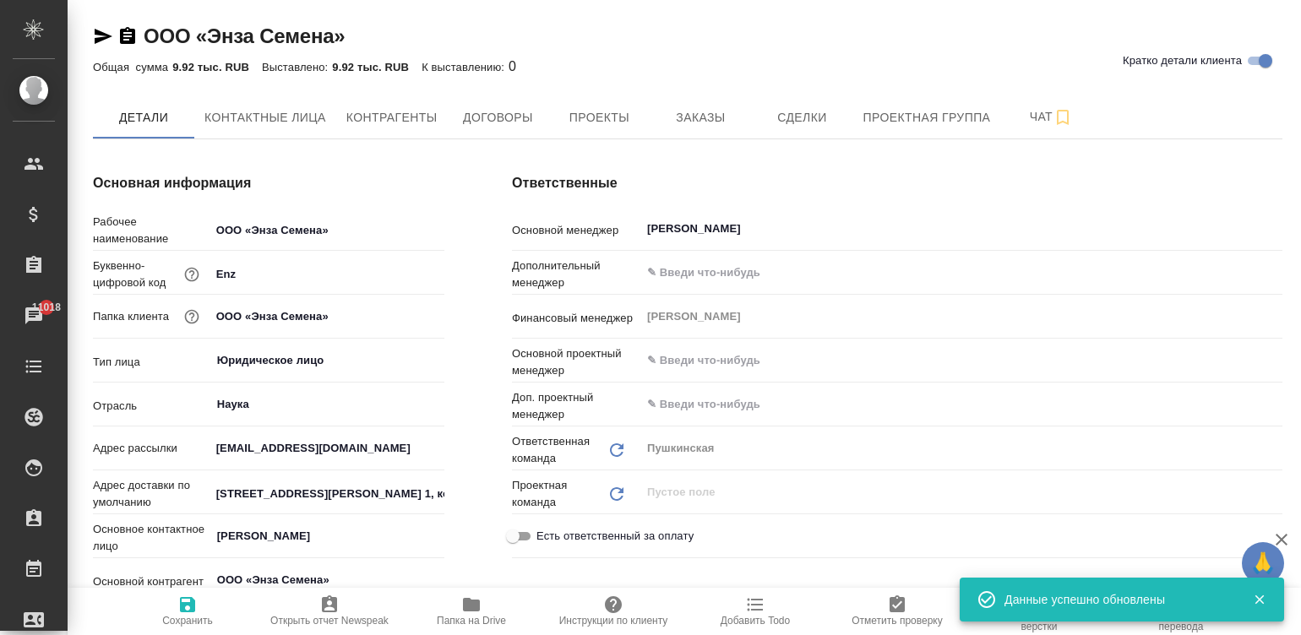
type textarea "x"
click at [455, 397] on div "Основная информация Рабочее наименование ООО «Энза Семена» Буквенно-цифровой ко…" at bounding box center [268, 486] width 419 height 694
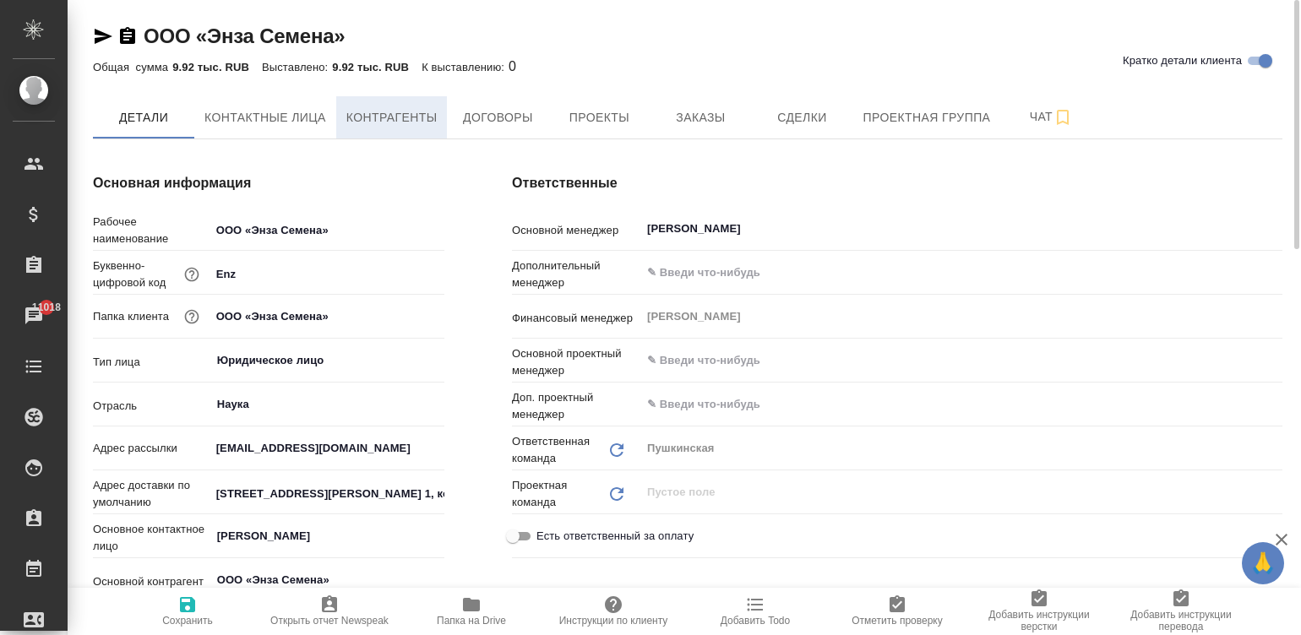
click at [392, 114] on span "Контрагенты" at bounding box center [391, 117] width 91 height 21
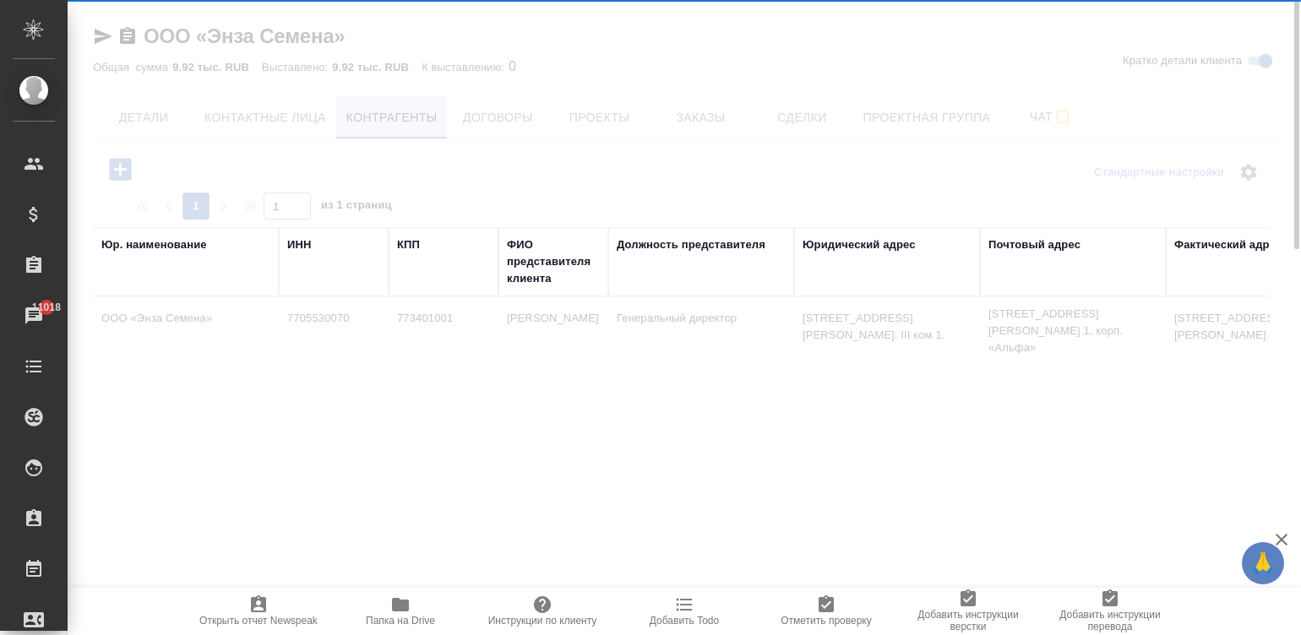
click at [284, 109] on div at bounding box center [684, 317] width 1233 height 635
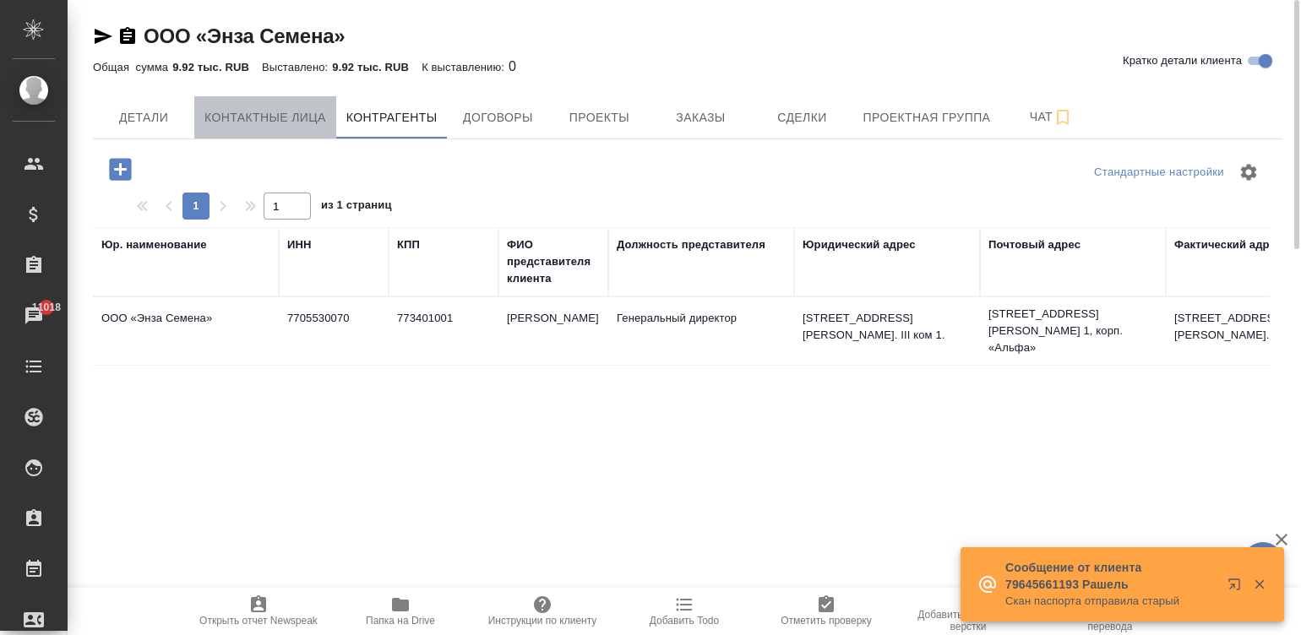
drag, startPoint x: 416, startPoint y: 117, endPoint x: 284, endPoint y: 109, distance: 132.0
click at [284, 109] on span "Контактные лица" at bounding box center [265, 117] width 122 height 21
select select "RU"
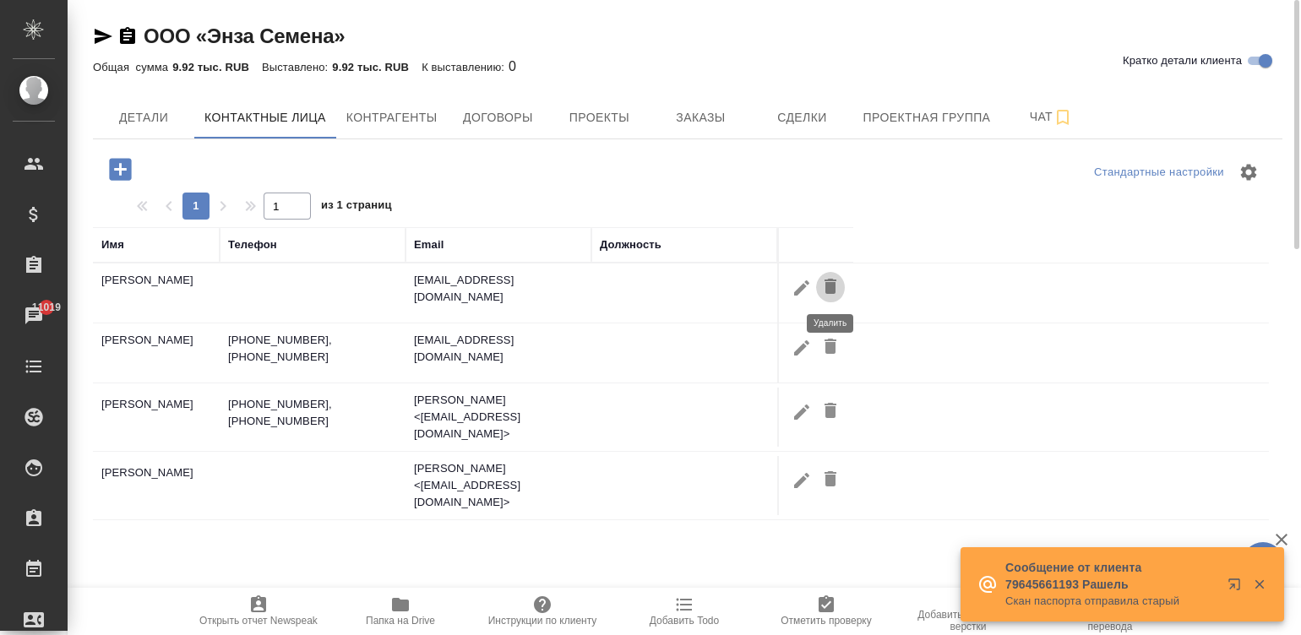
click at [820, 283] on icon "button" at bounding box center [830, 286] width 20 height 20
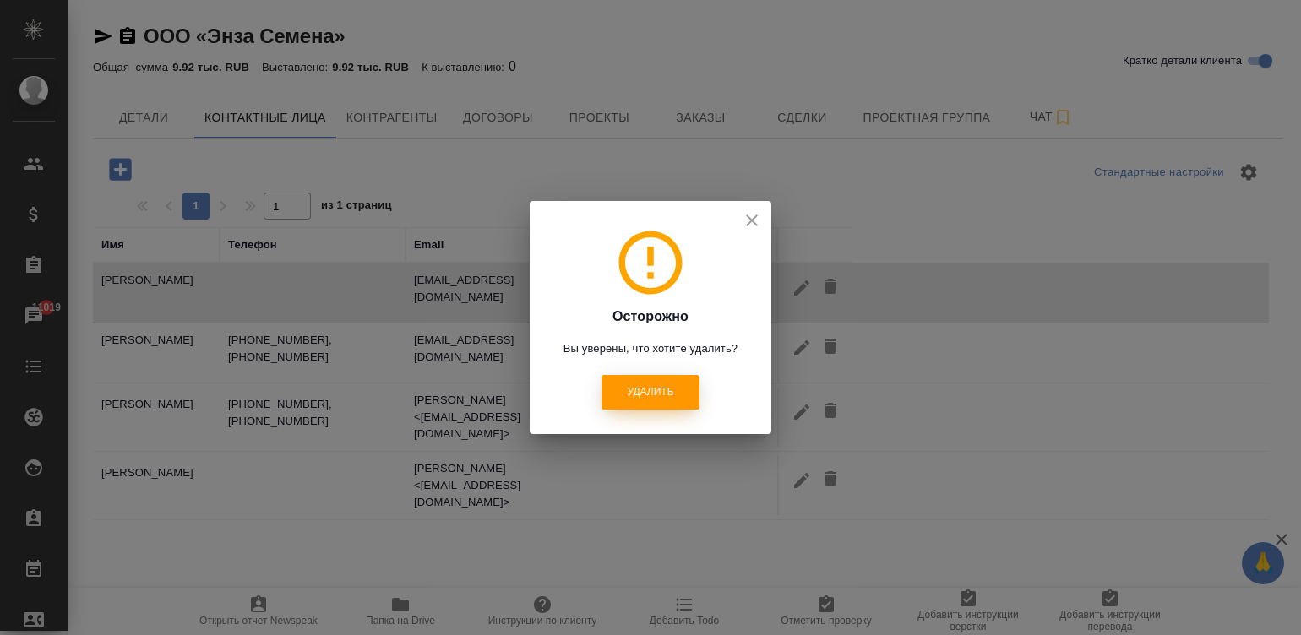
click at [655, 382] on button "Удалить" at bounding box center [649, 392] width 97 height 35
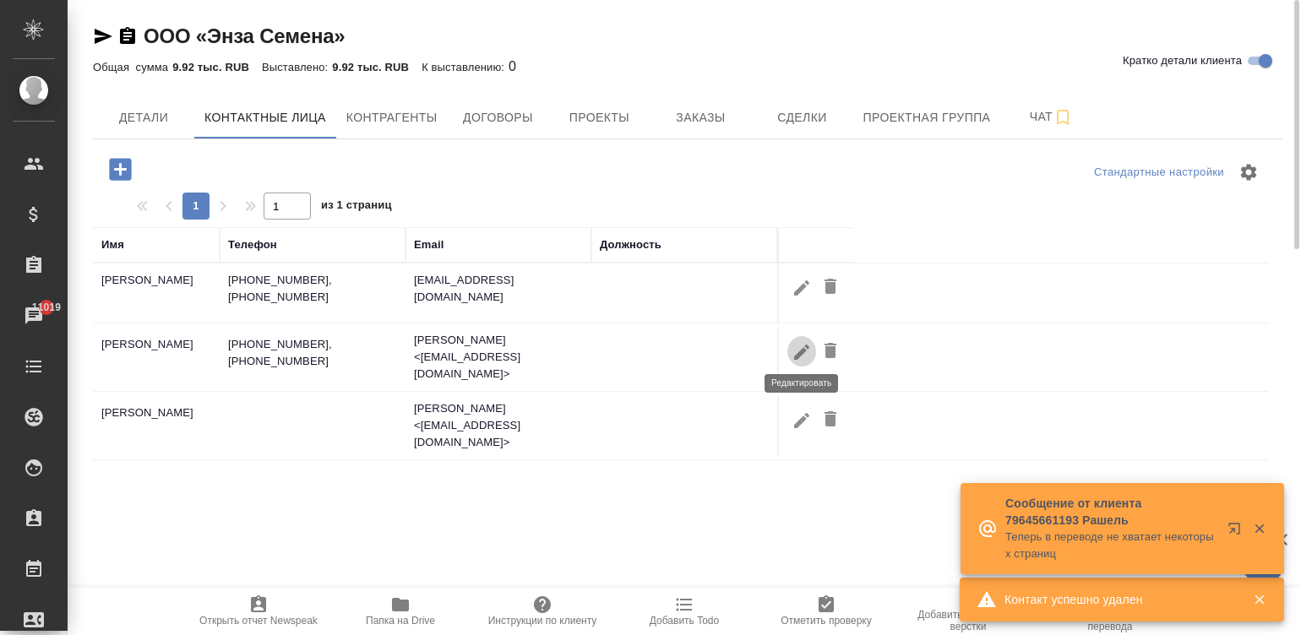
click at [795, 336] on button "button" at bounding box center [801, 351] width 29 height 31
type input "[PERSON_NAME]"
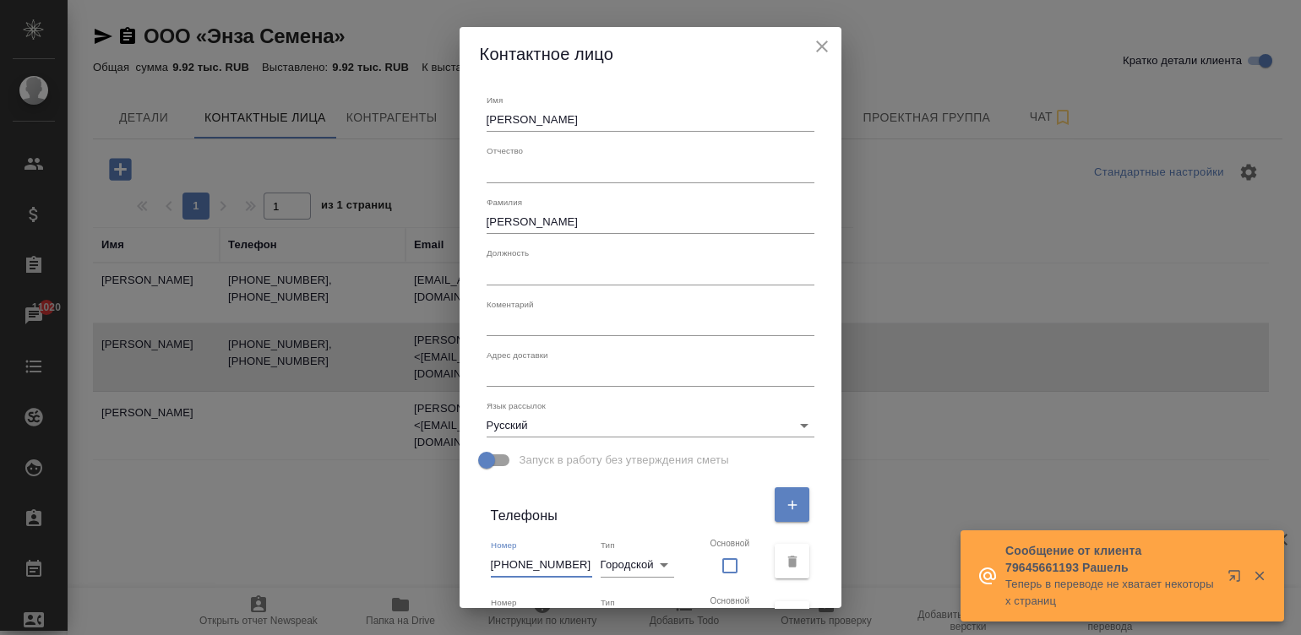
click at [557, 566] on input "[PHONE_NUMBER]" at bounding box center [541, 565] width 101 height 24
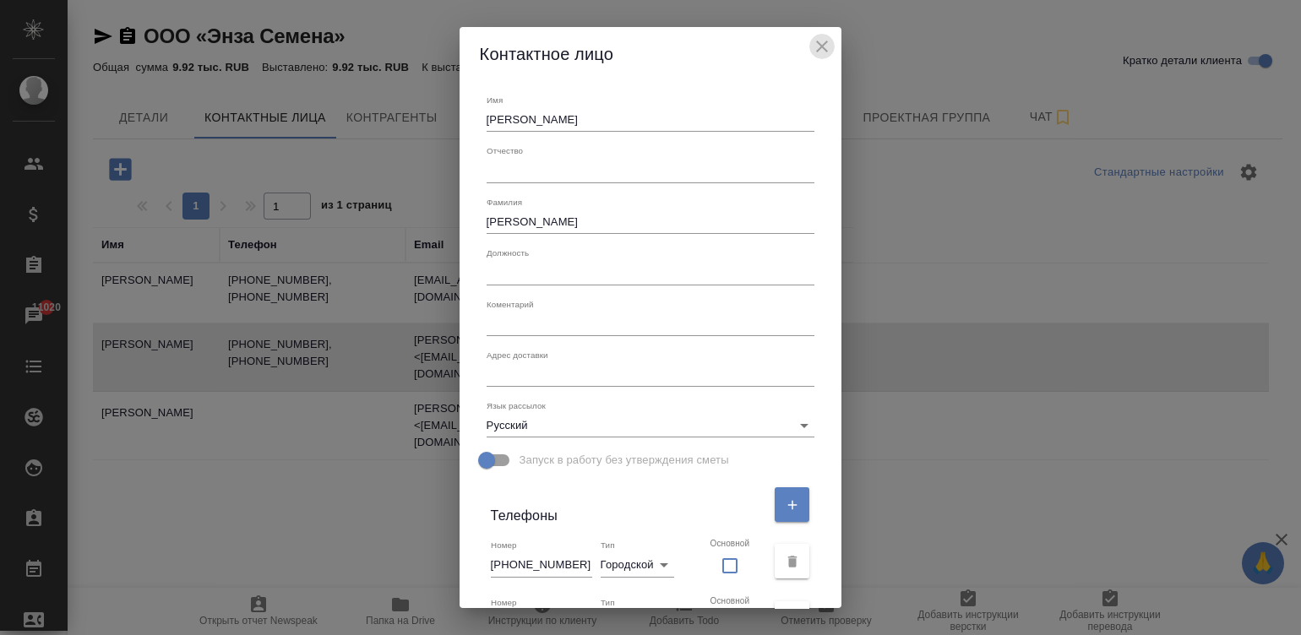
click at [812, 42] on icon "close" at bounding box center [822, 46] width 20 height 20
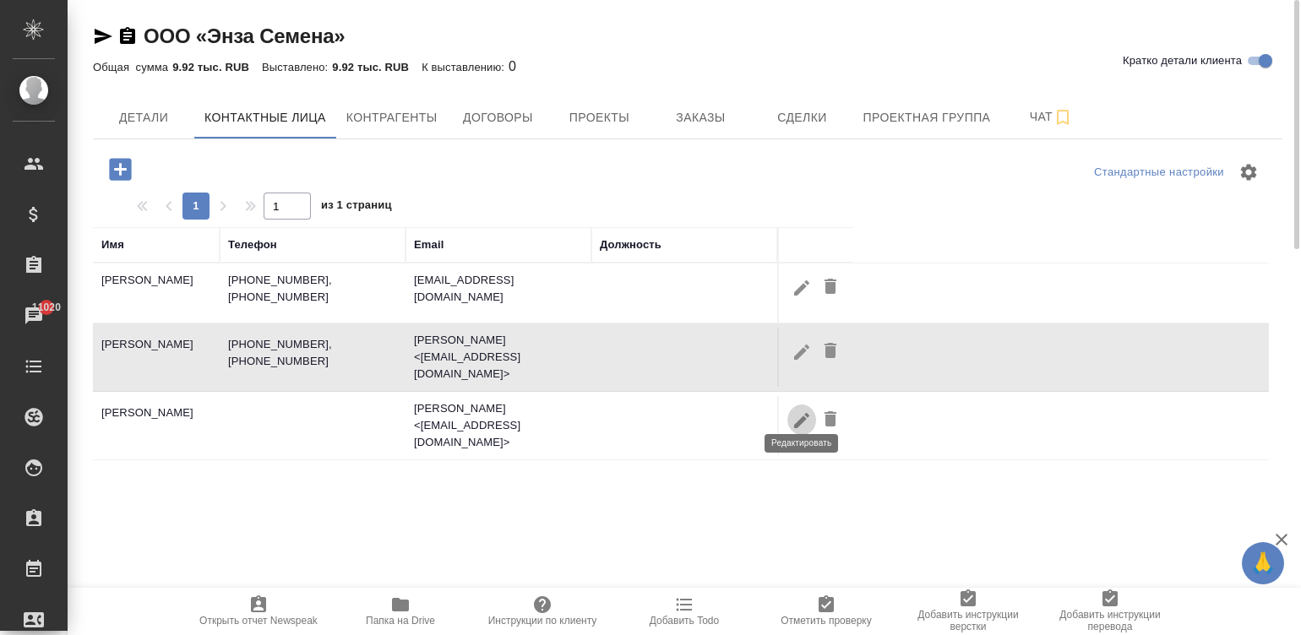
click at [797, 410] on icon "button" at bounding box center [801, 420] width 20 height 20
type input "[PERSON_NAME]"
checkbox input "false"
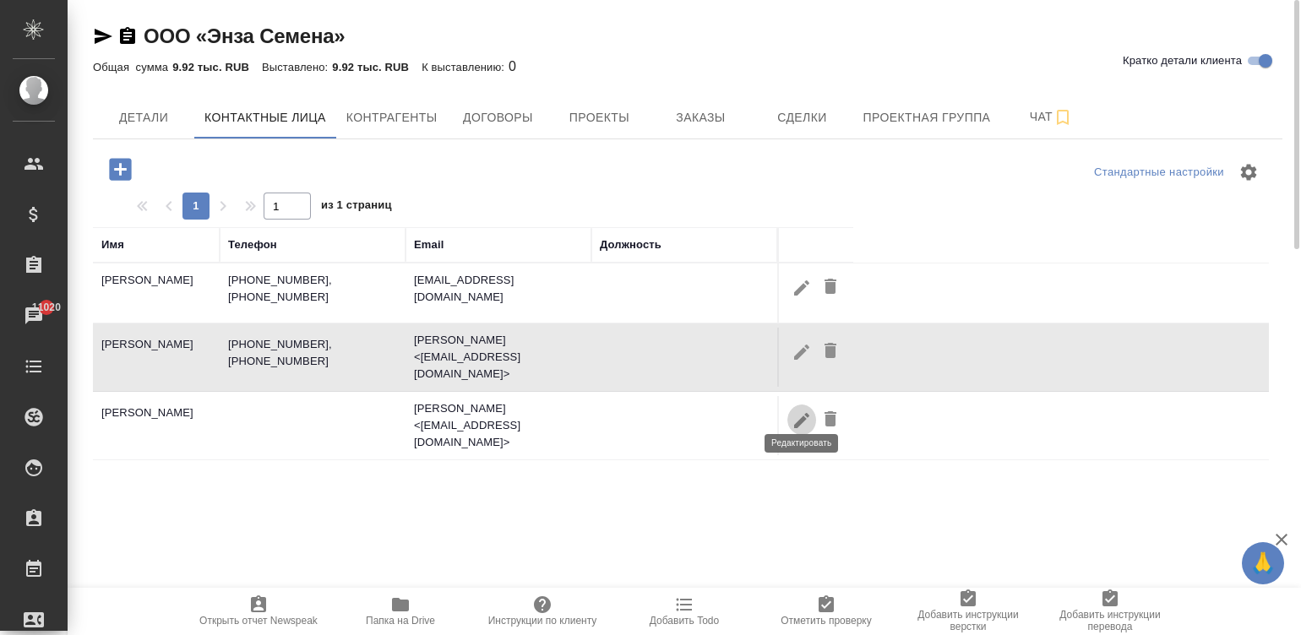
type input "[PERSON_NAME] <[EMAIL_ADDRESS][DOMAIN_NAME]>"
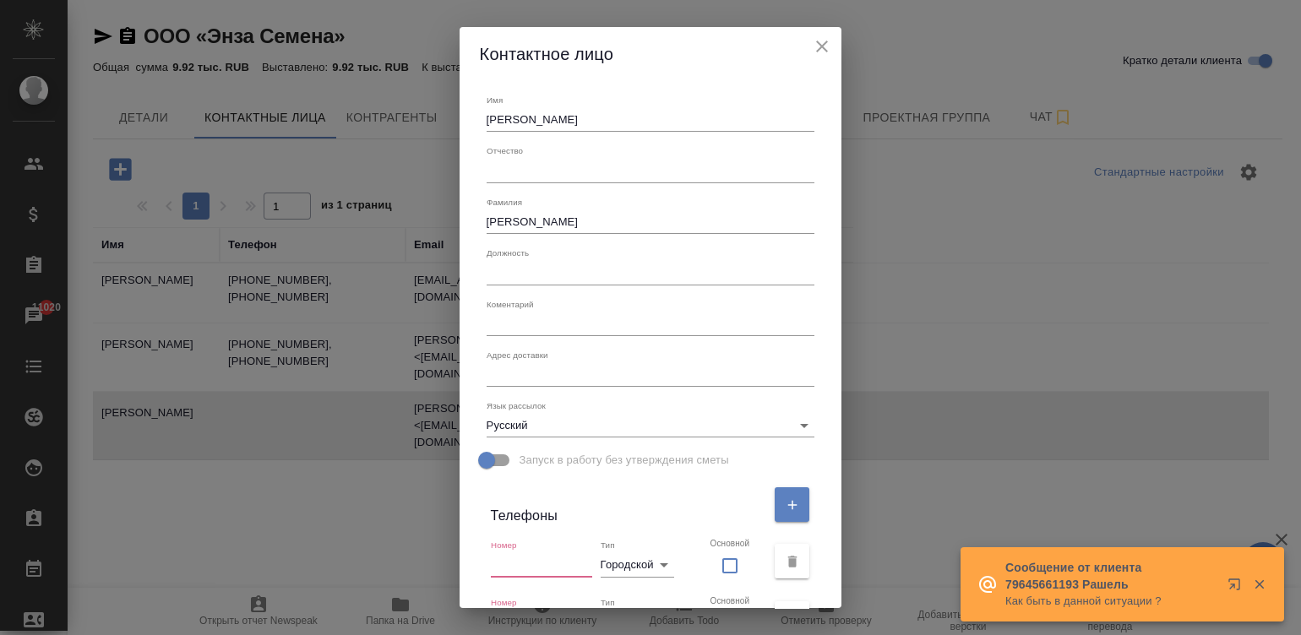
click at [536, 564] on input "text" at bounding box center [541, 565] width 101 height 24
paste input "[PHONE_NUMBER]"
type input "[PHONE_NUMBER]"
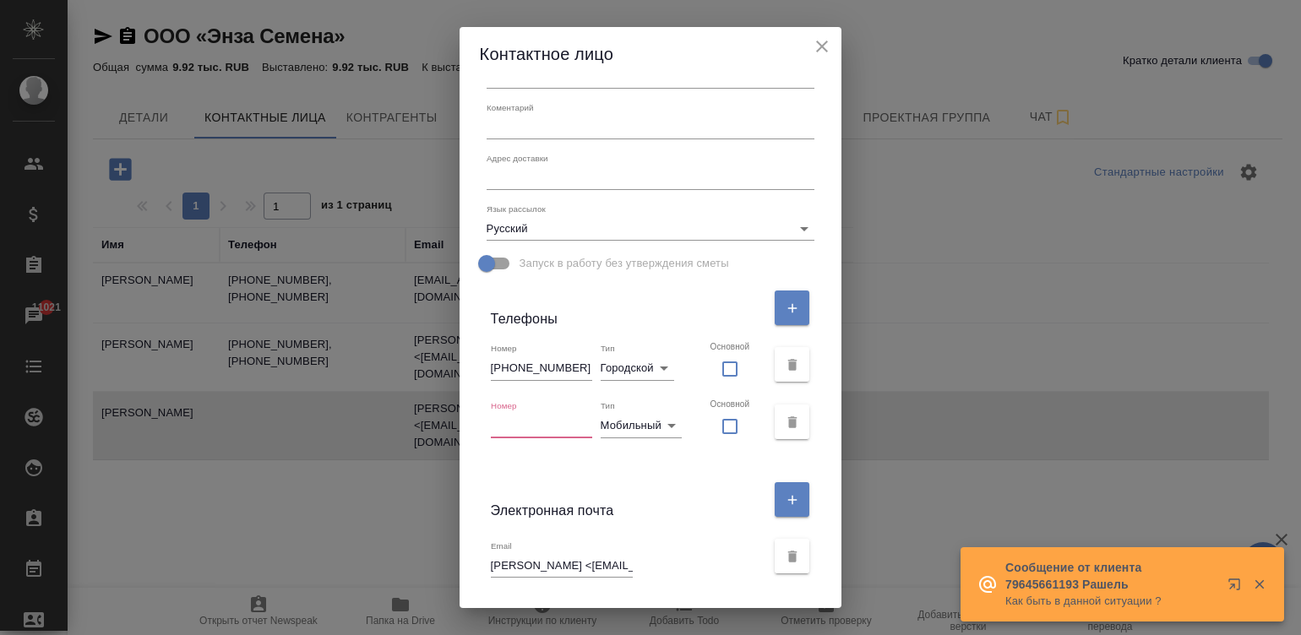
scroll to position [249, 0]
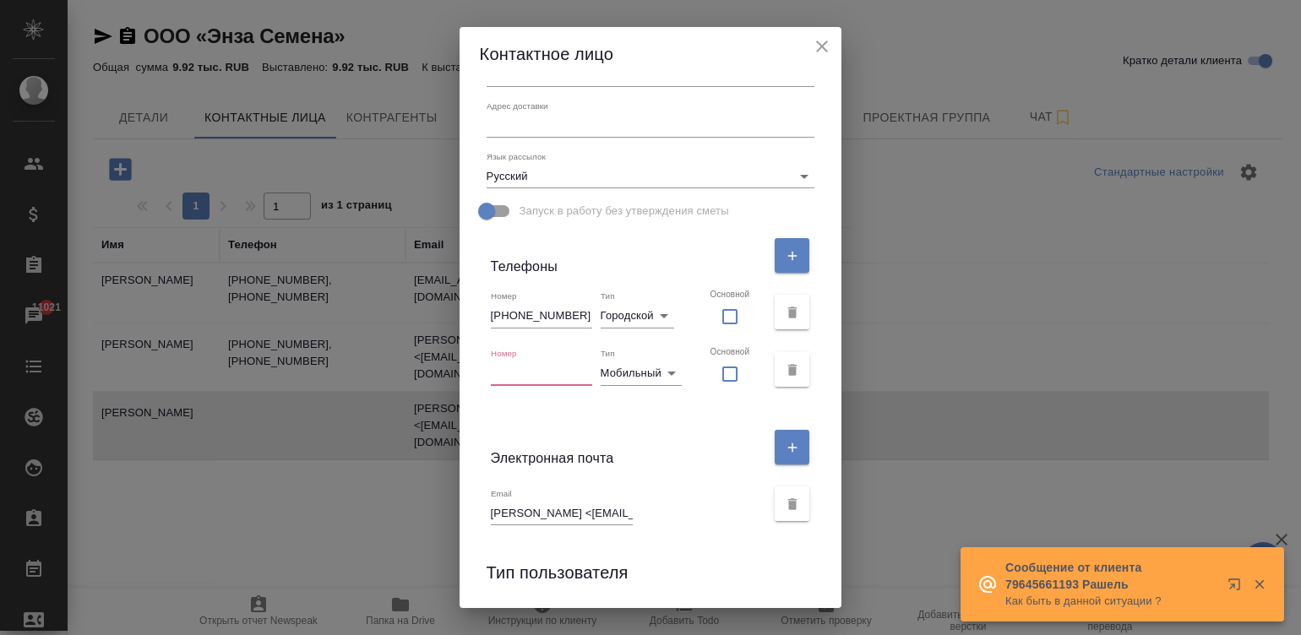
click at [554, 368] on input "text" at bounding box center [541, 373] width 101 height 24
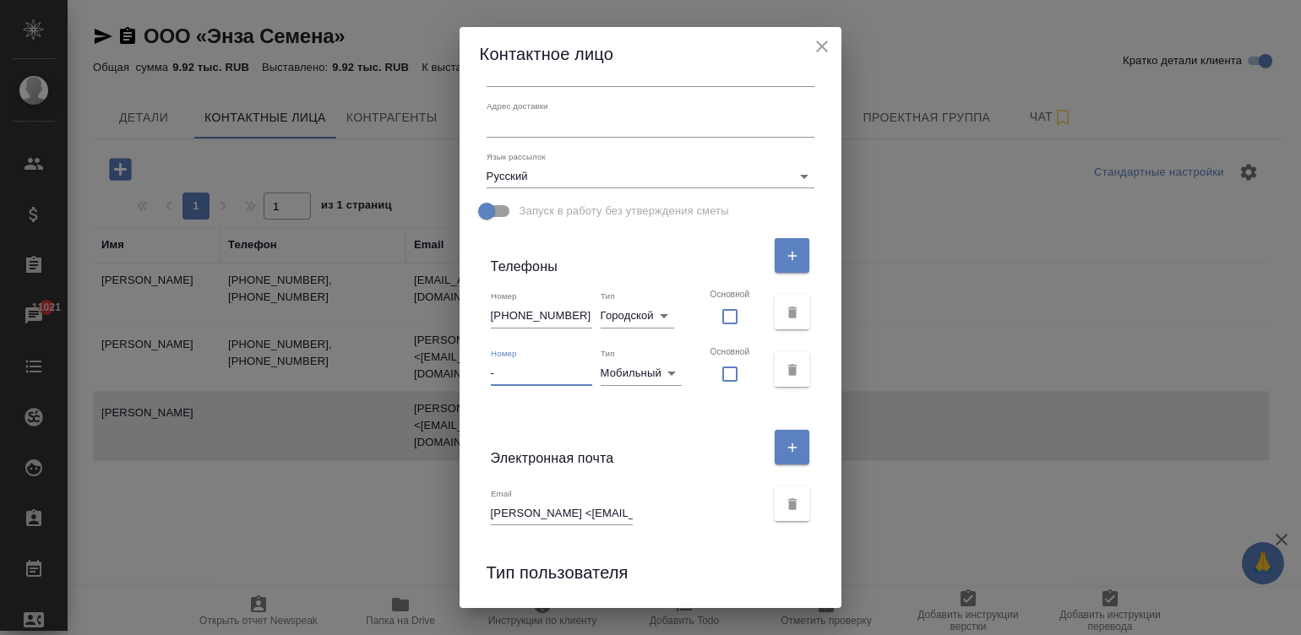
type input "-"
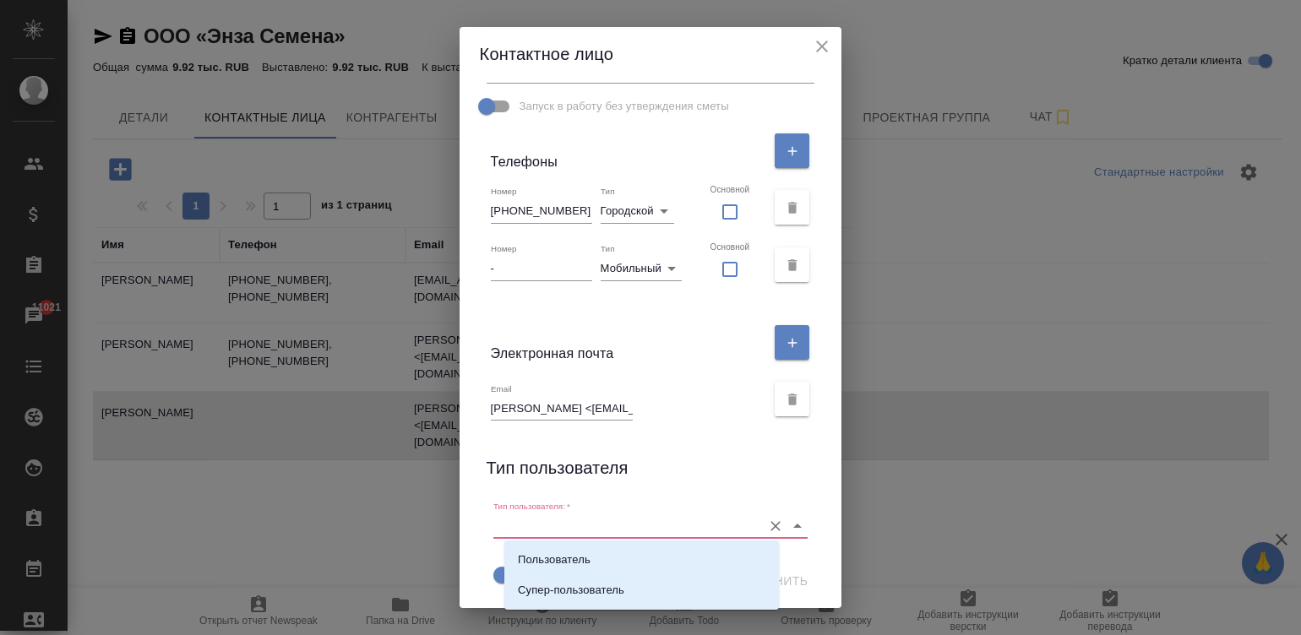
click at [594, 519] on input "Тип пользователя:   *" at bounding box center [623, 525] width 261 height 23
click at [625, 555] on li "Пользователь" at bounding box center [641, 560] width 274 height 30
type input "Пользователь"
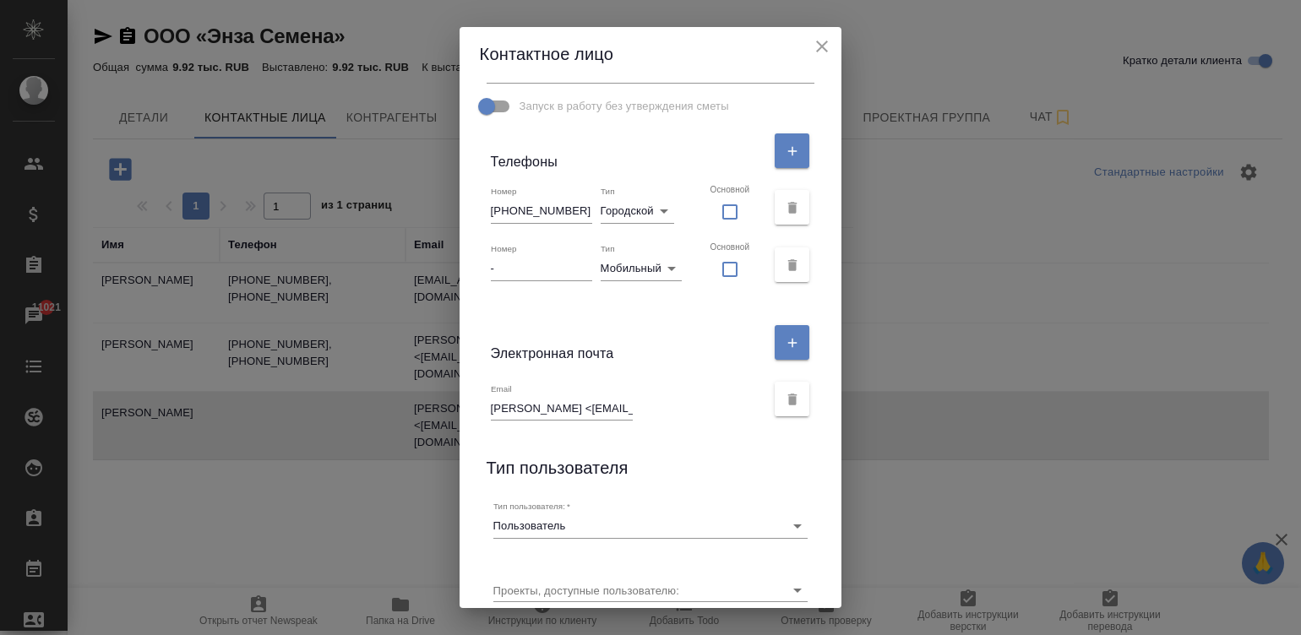
scroll to position [417, 0]
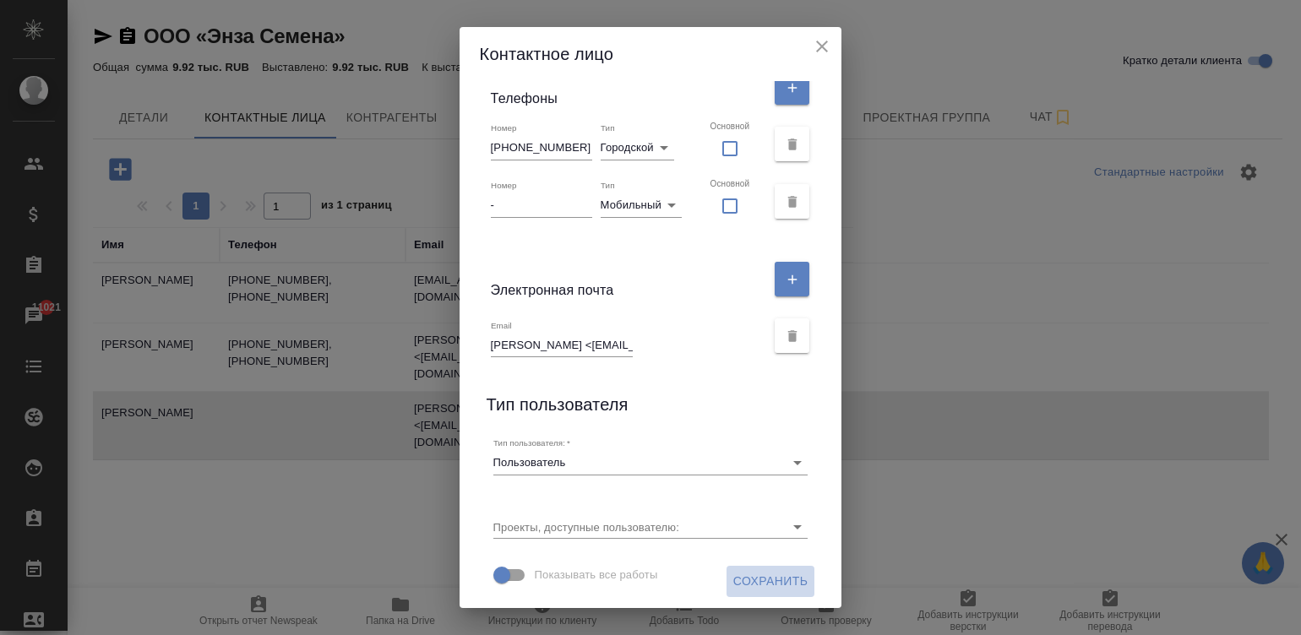
click at [763, 568] on button "Сохранить" at bounding box center [770, 581] width 89 height 31
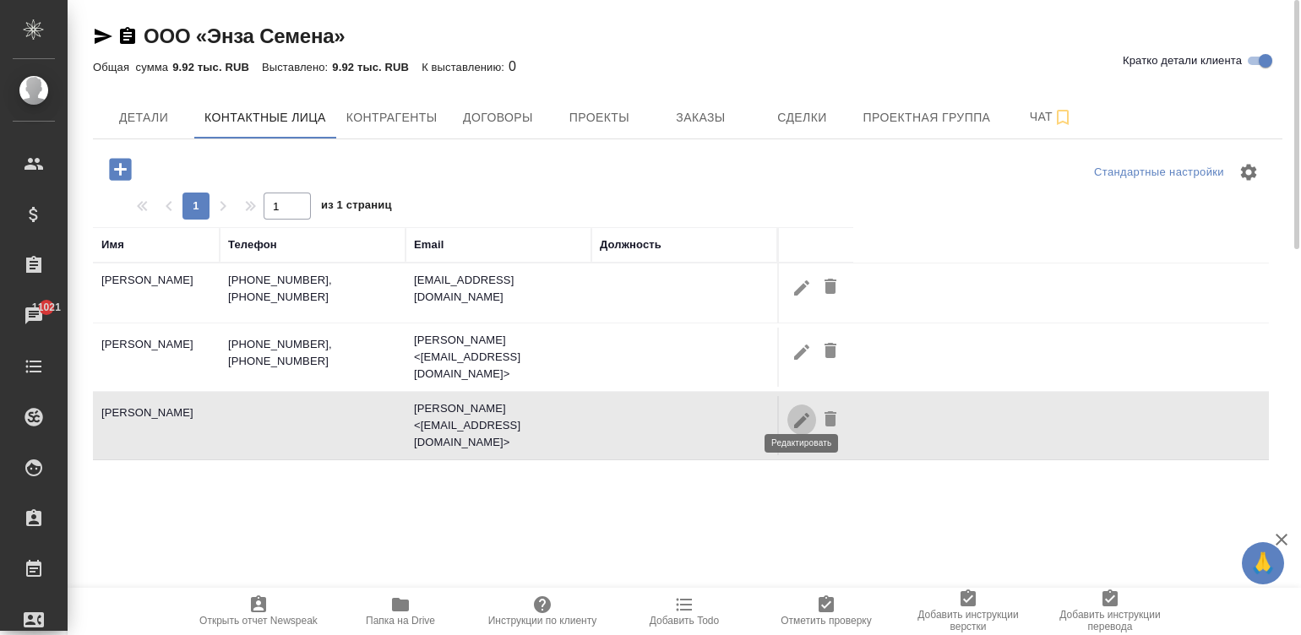
click at [800, 411] on icon "button" at bounding box center [801, 420] width 20 height 20
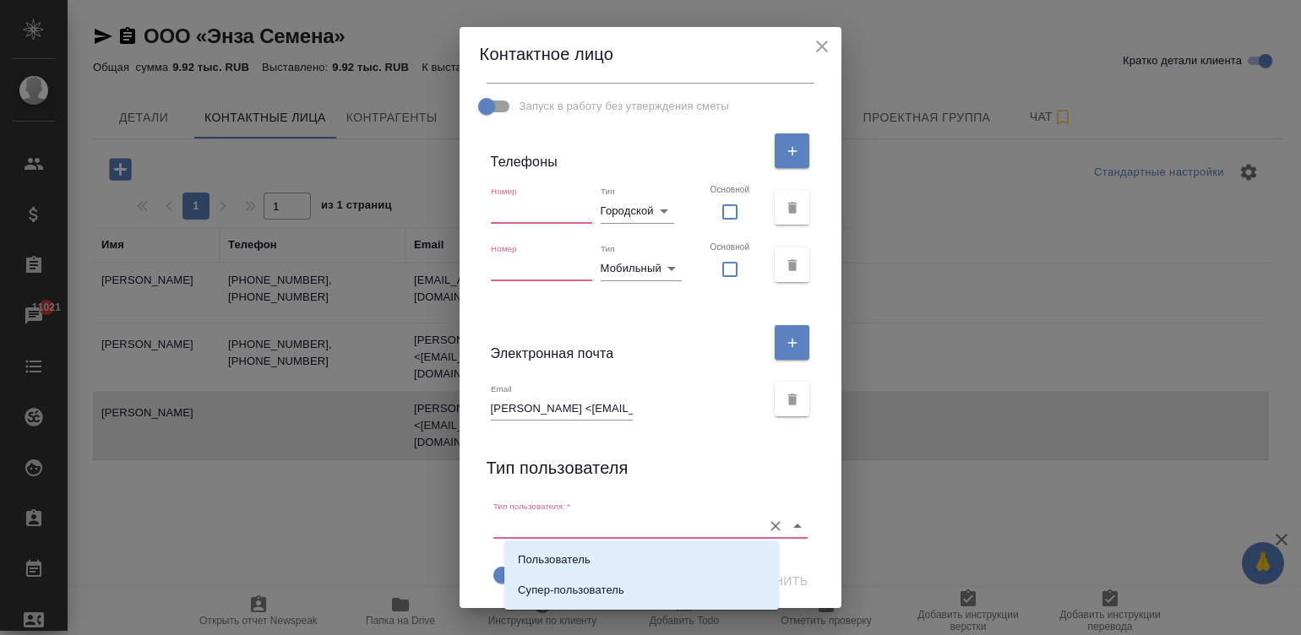
click at [562, 521] on input "Тип пользователя:   *" at bounding box center [623, 525] width 261 height 23
click at [600, 559] on li "Пользователь" at bounding box center [641, 560] width 274 height 30
type input "Пользователь"
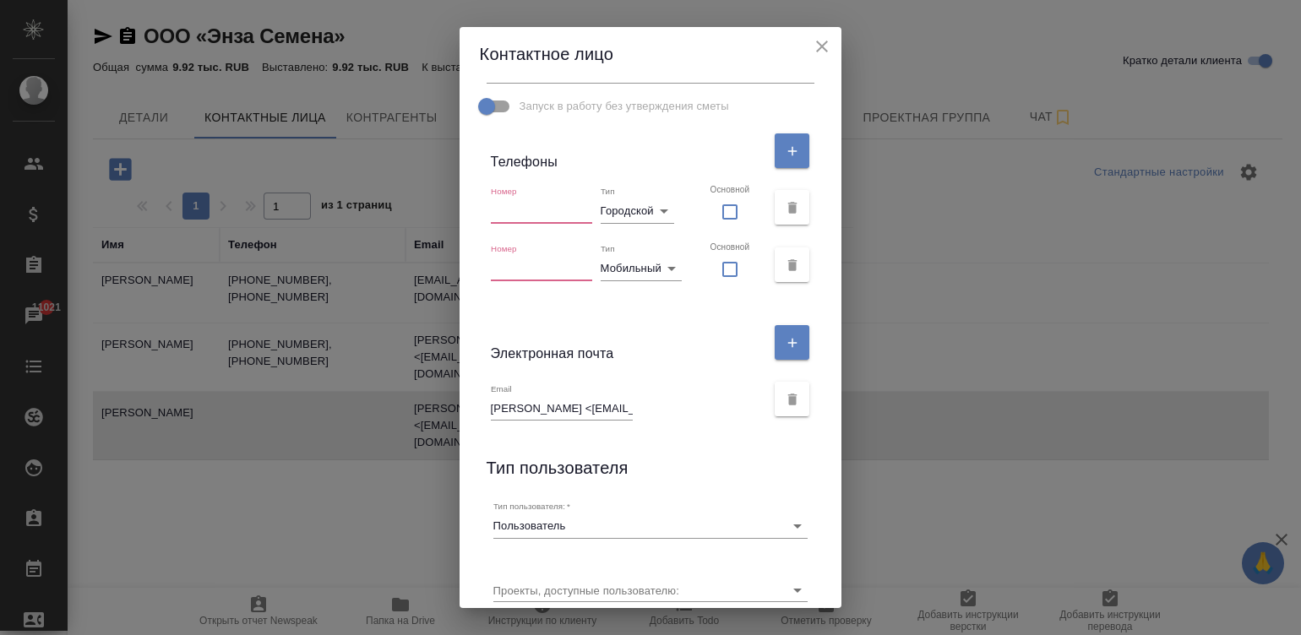
click at [532, 200] on input "text" at bounding box center [541, 211] width 101 height 24
paste input "[PHONE_NUMBER]"
type input "[PHONE_NUMBER]_"
click at [535, 270] on input "text" at bounding box center [541, 269] width 101 height 24
type input "-"
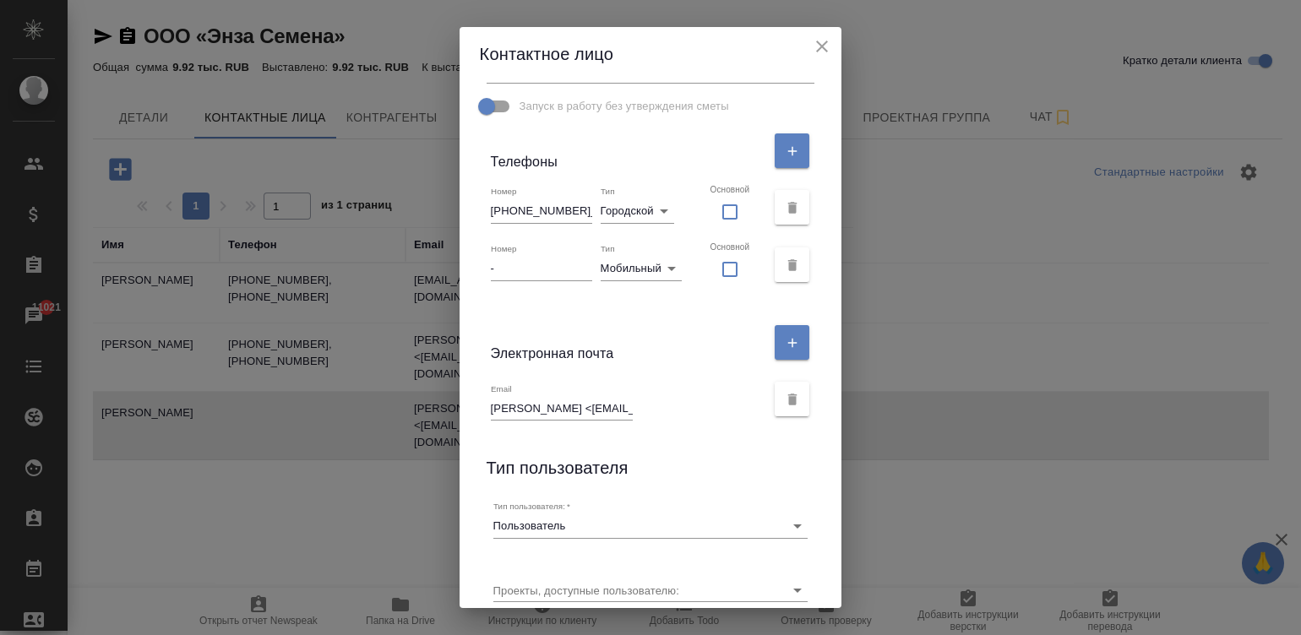
scroll to position [417, 0]
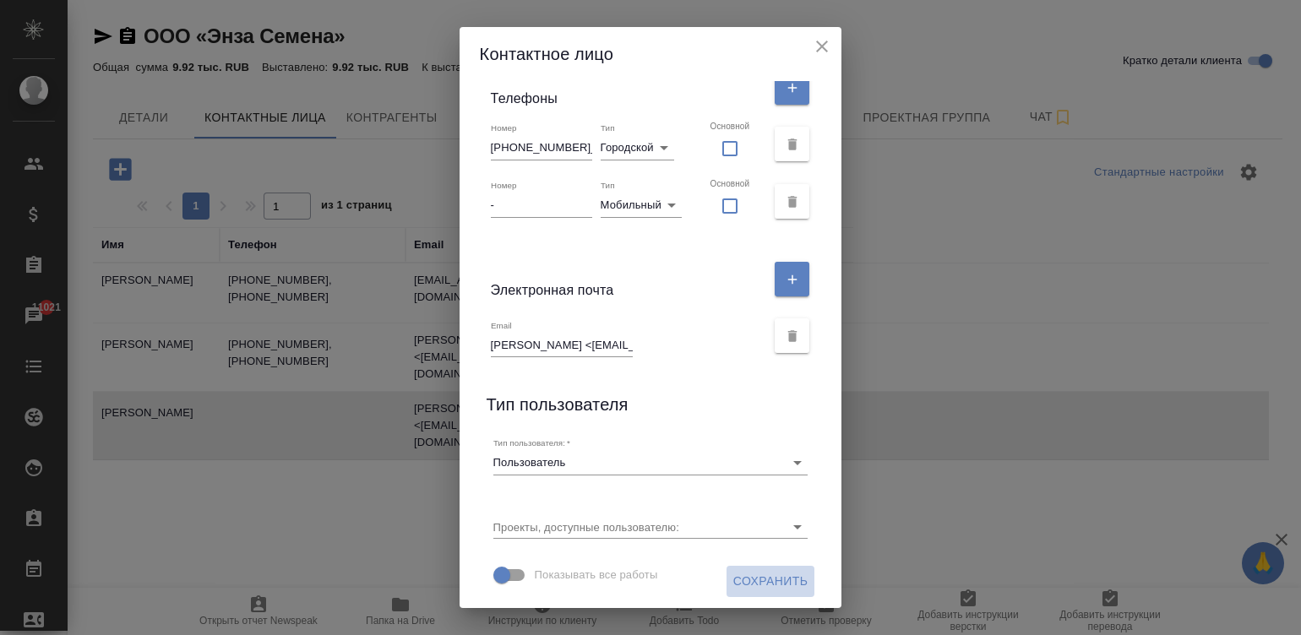
click at [763, 577] on span "Сохранить" at bounding box center [770, 581] width 75 height 21
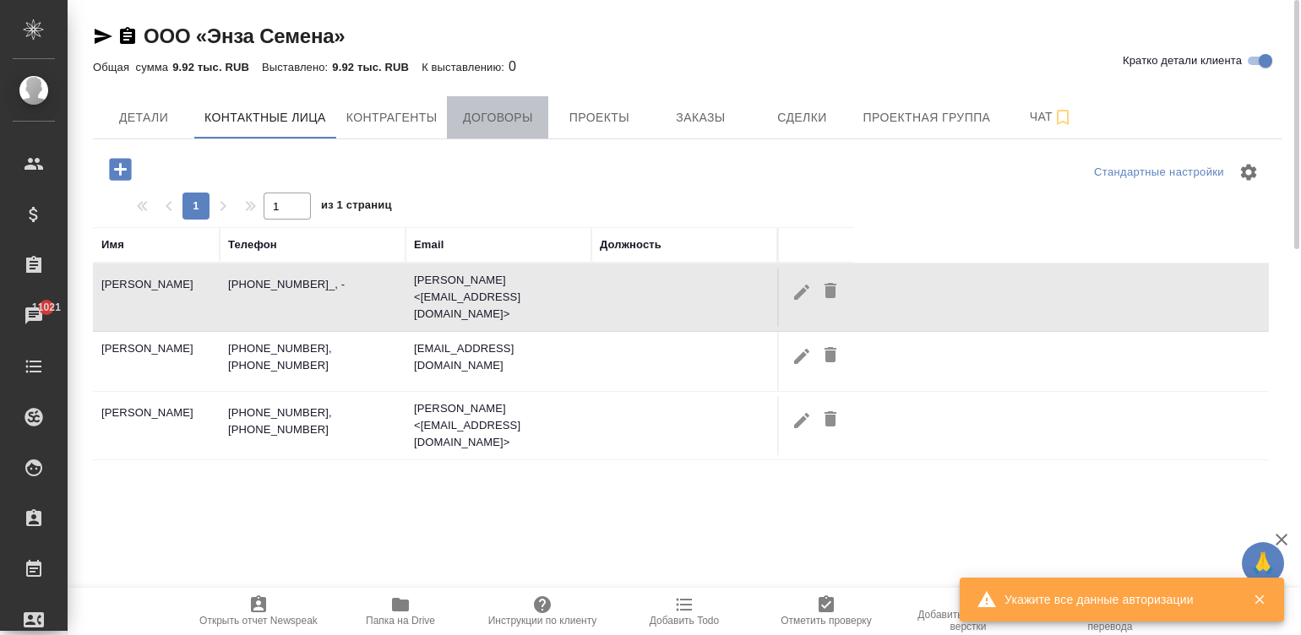
click at [502, 111] on span "Договоры" at bounding box center [497, 117] width 81 height 21
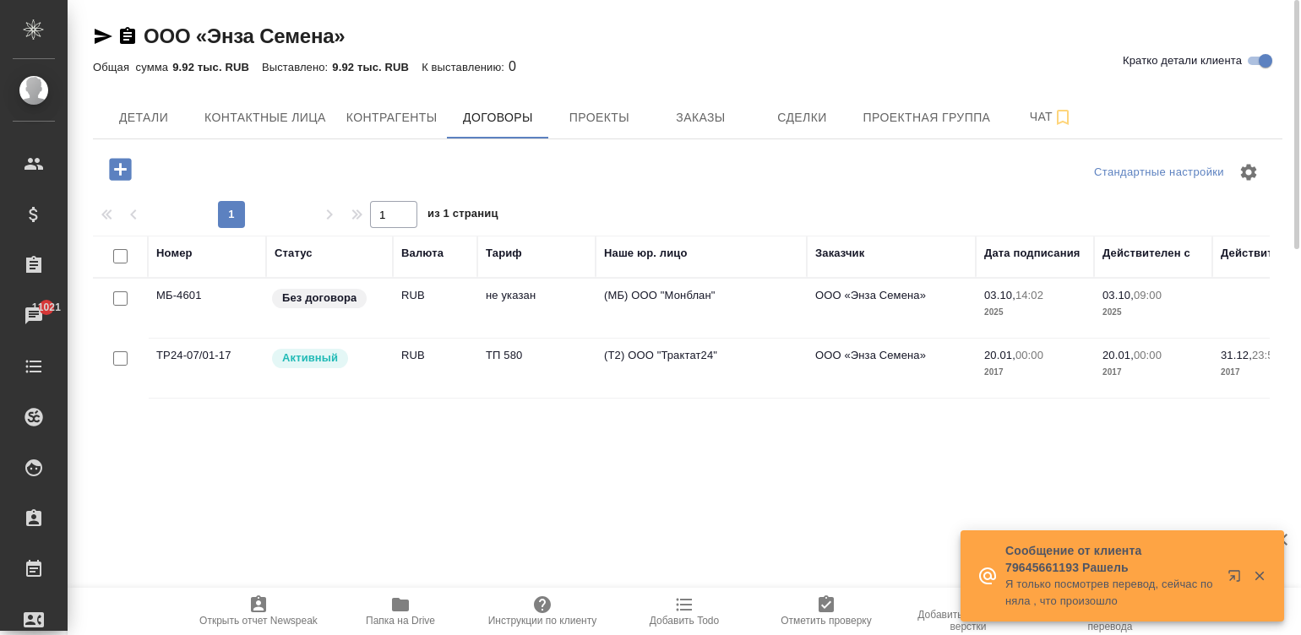
click at [379, 298] on div "Без договора" at bounding box center [327, 298] width 114 height 23
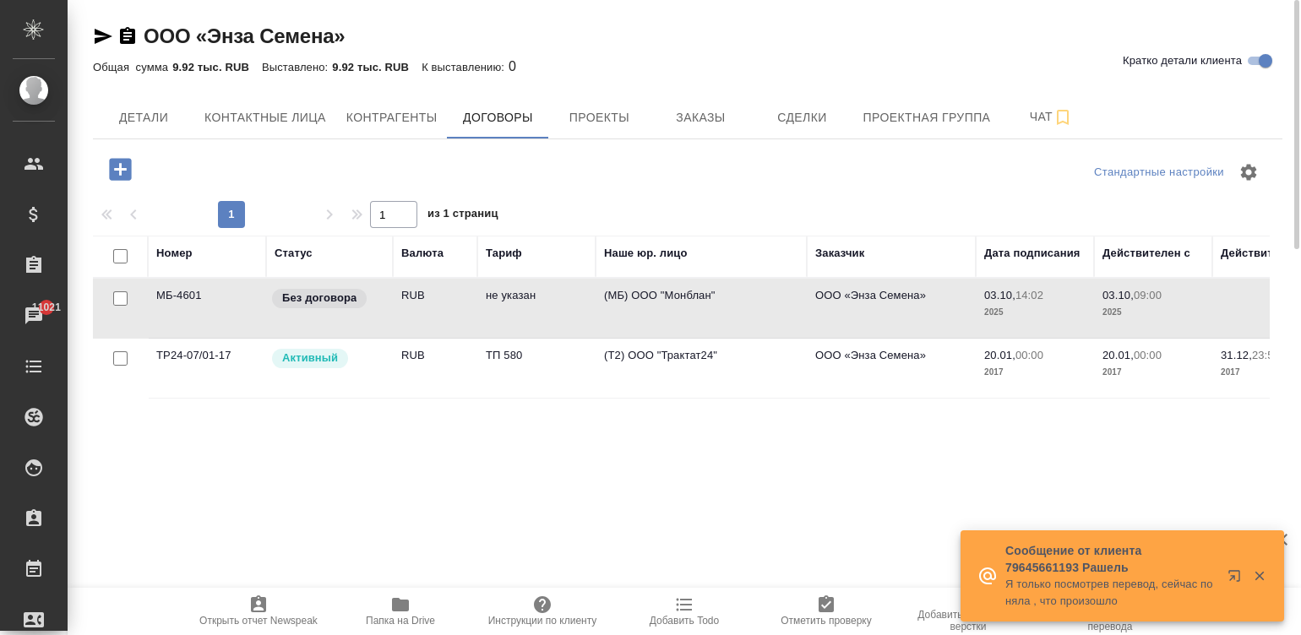
click at [379, 298] on div "Без договора" at bounding box center [327, 298] width 114 height 23
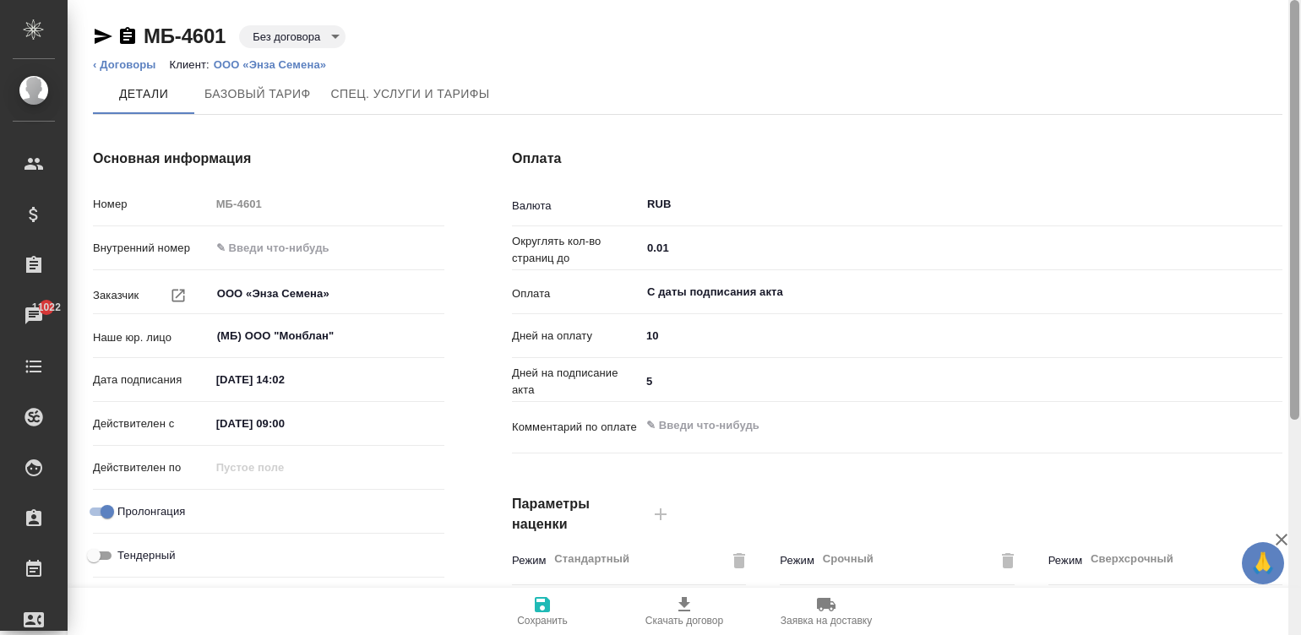
scroll to position [513, 0]
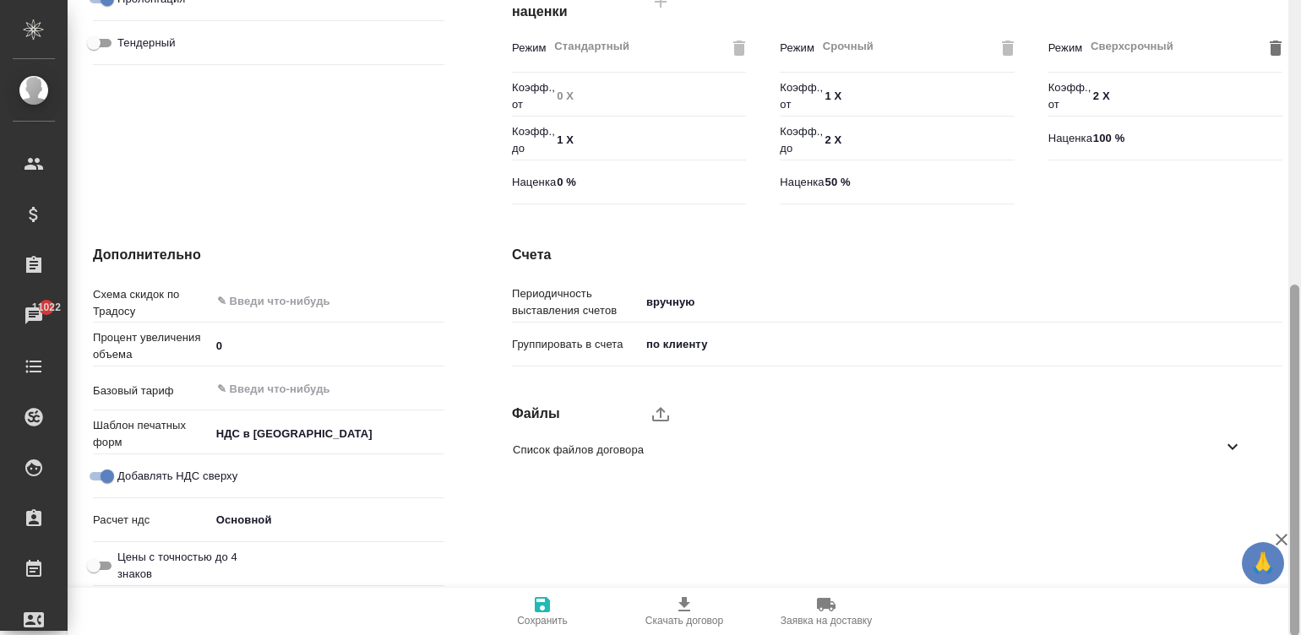
click at [1294, 469] on div at bounding box center [1294, 318] width 13 height 636
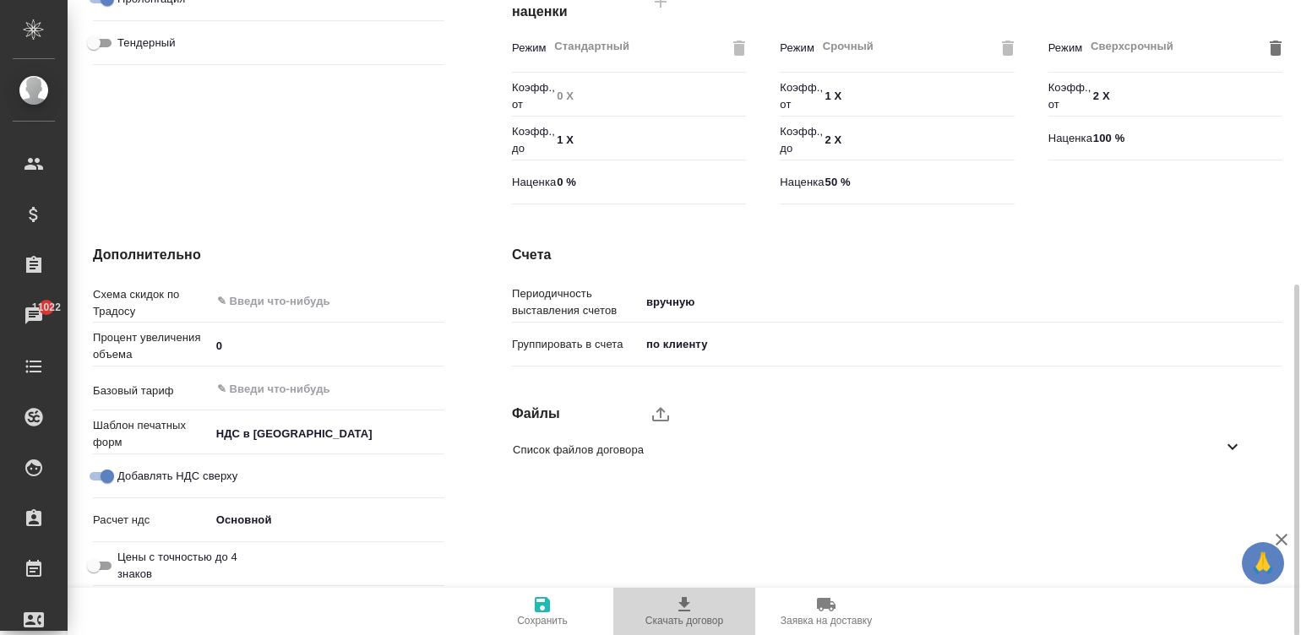
click at [674, 605] on icon "button" at bounding box center [684, 605] width 20 height 20
